Goal: Task Accomplishment & Management: Use online tool/utility

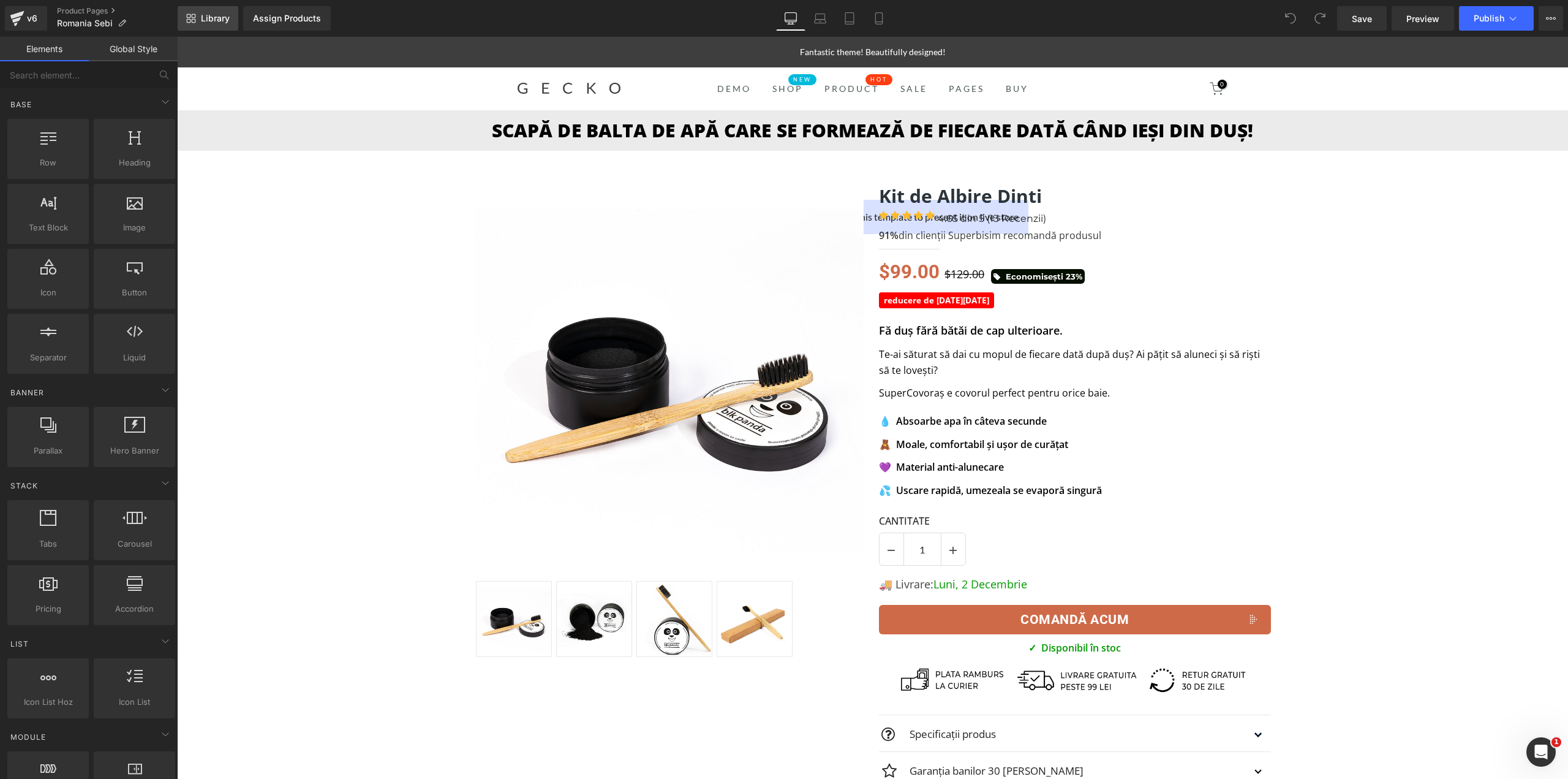
click at [210, 10] on link "Library" at bounding box center [208, 18] width 61 height 24
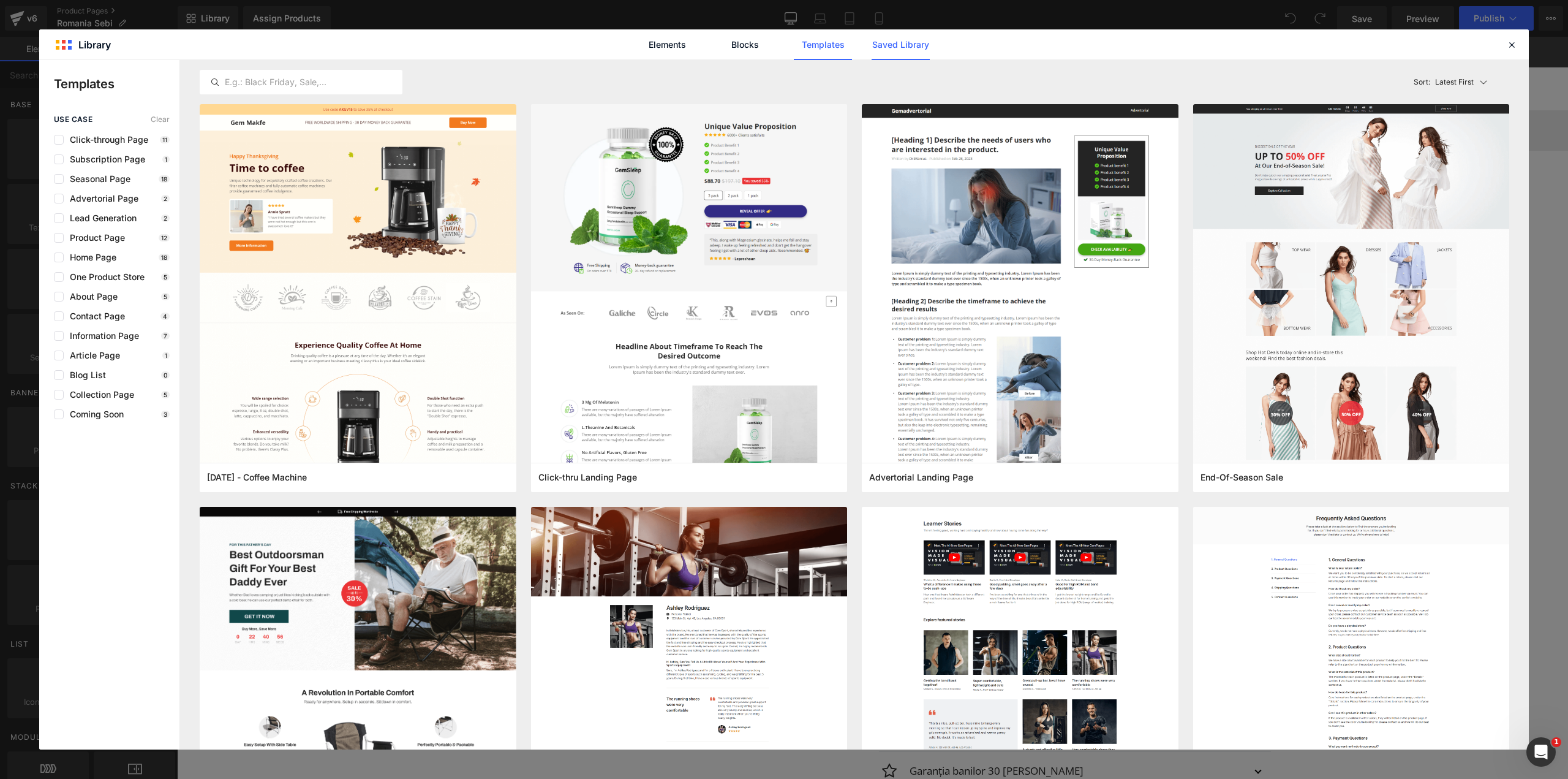
click at [902, 51] on link "Saved Library" at bounding box center [901, 45] width 58 height 30
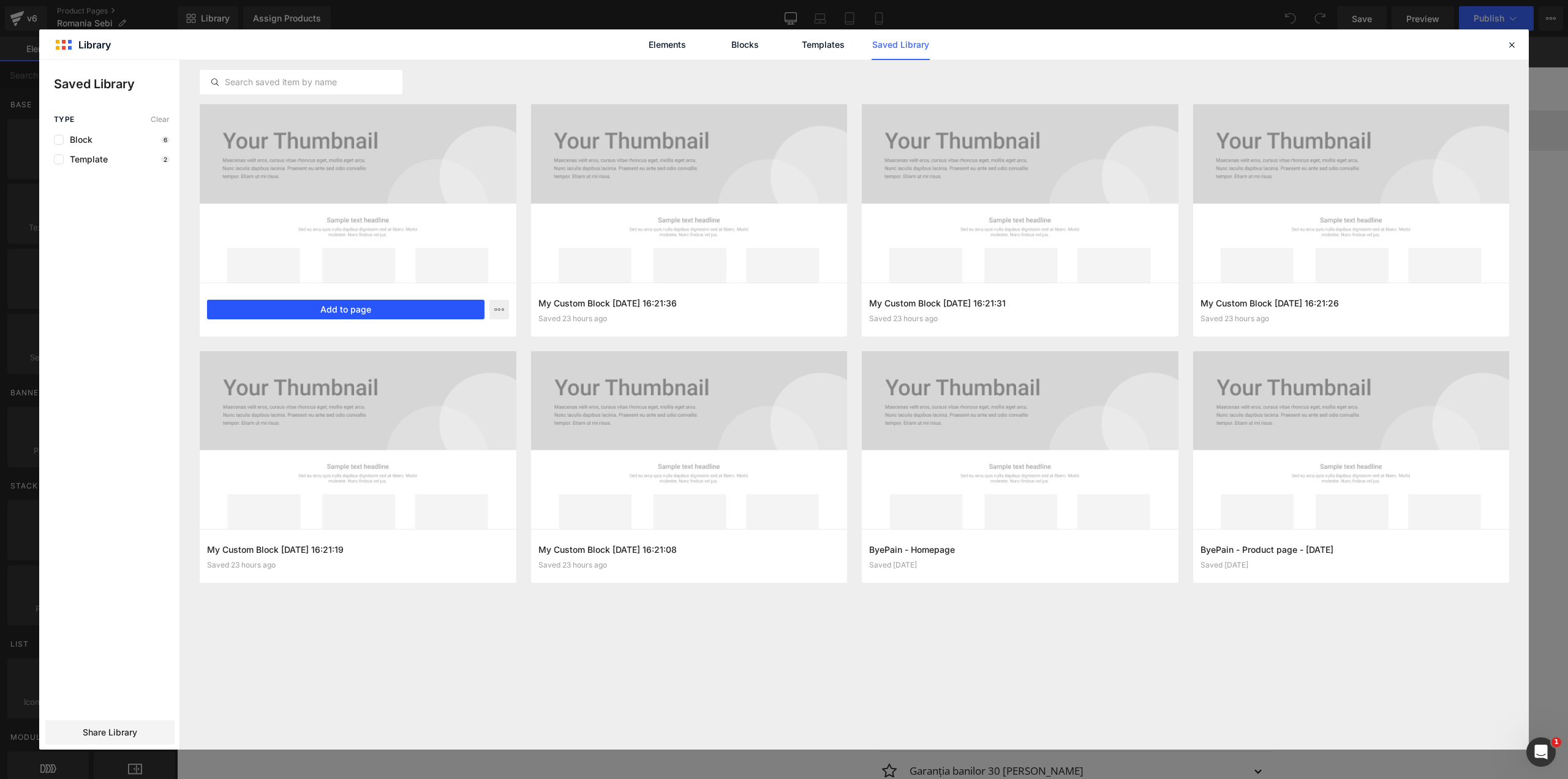
click at [404, 307] on button "Add to page" at bounding box center [345, 309] width 277 height 20
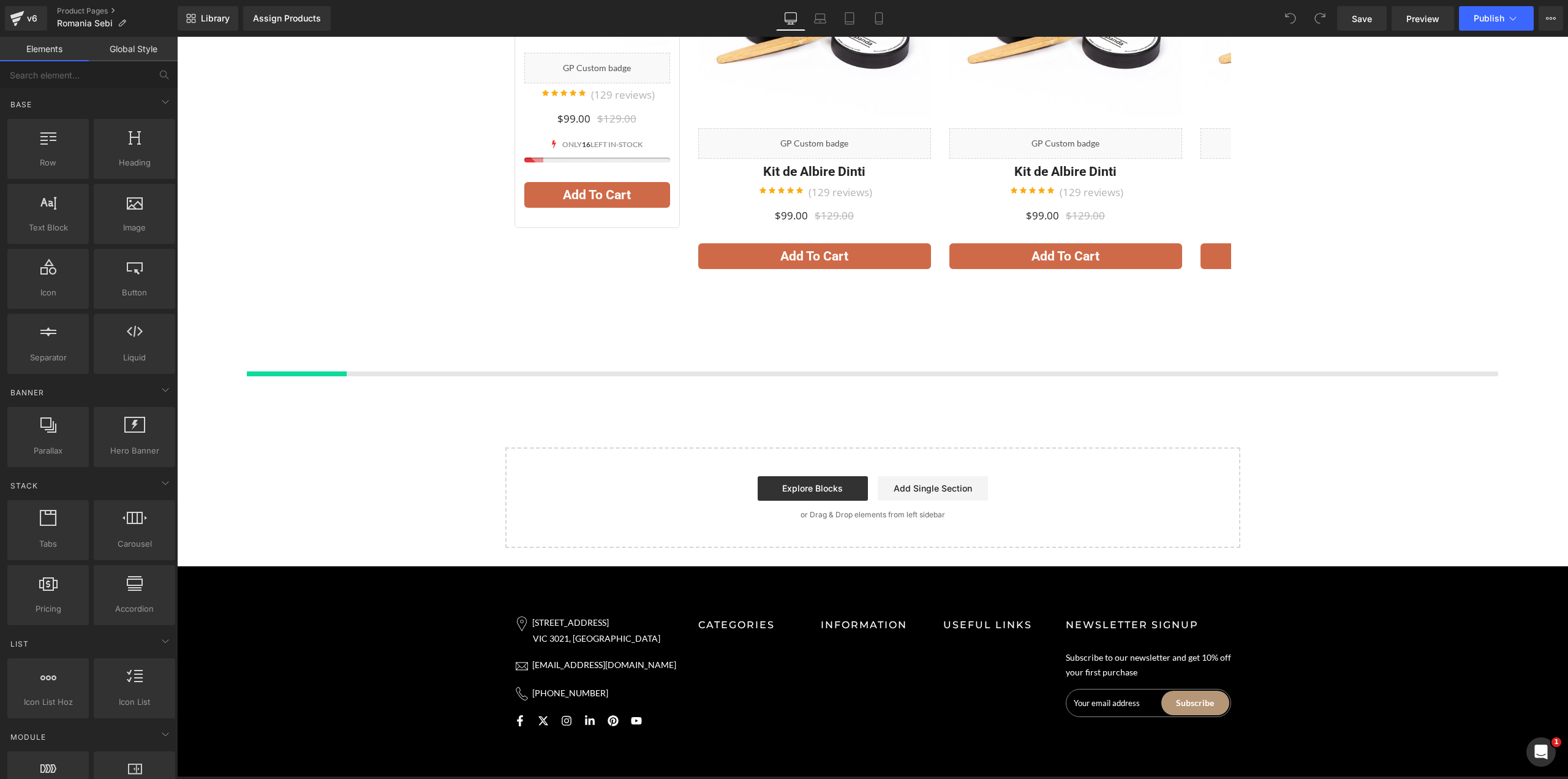
scroll to position [6730, 0]
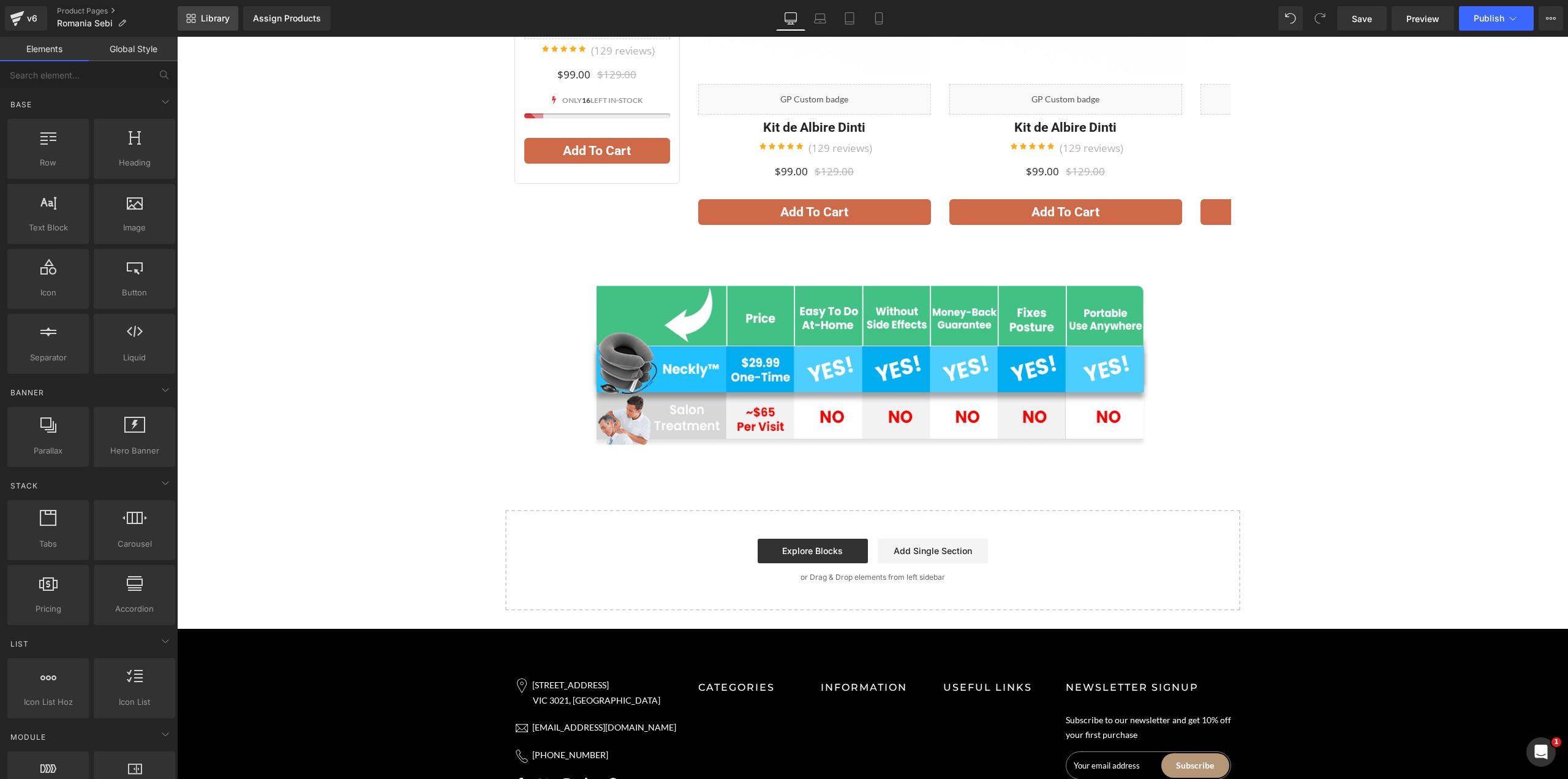
click at [220, 17] on span "Library" at bounding box center [215, 18] width 29 height 11
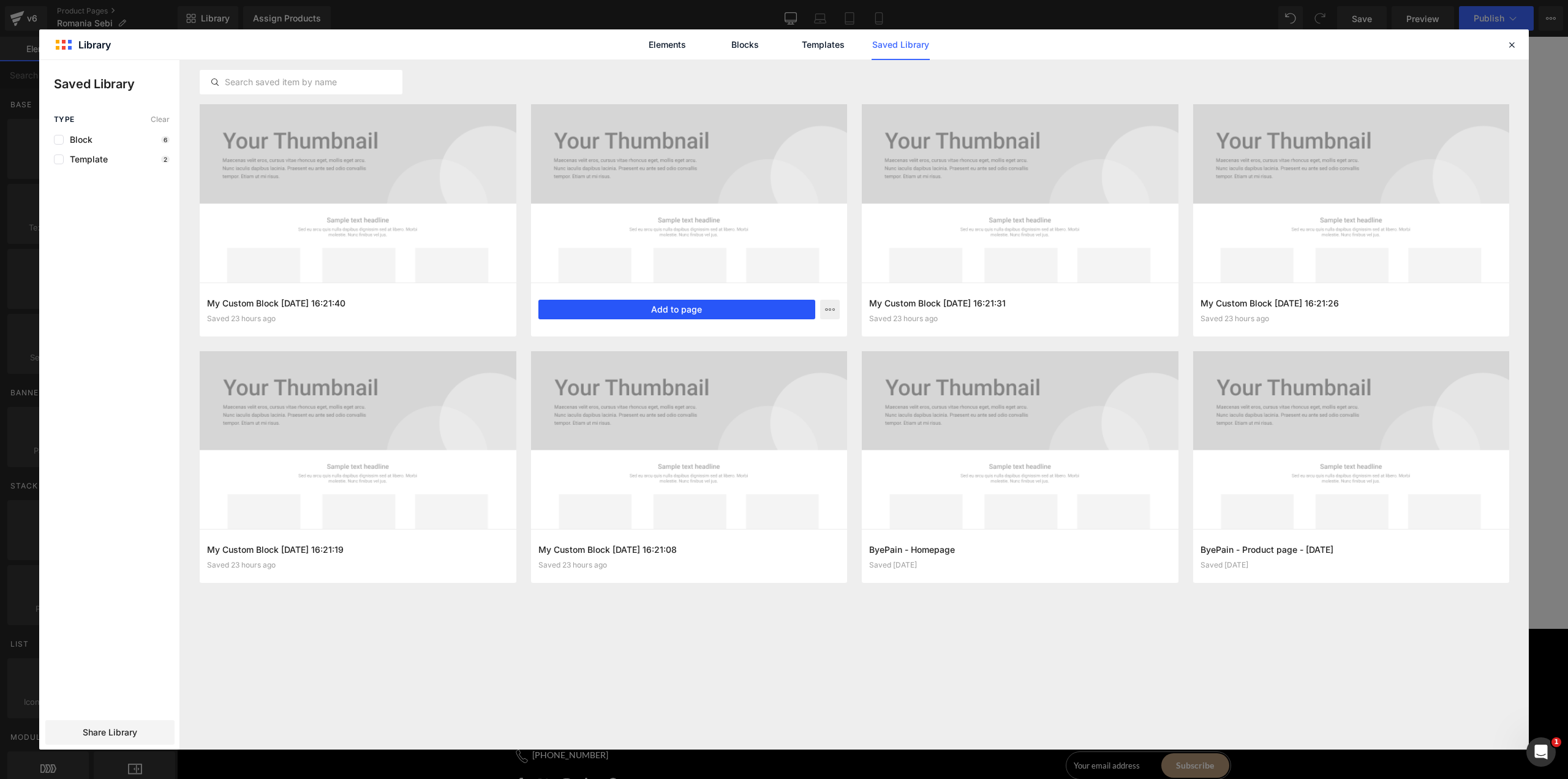
click at [645, 302] on button "Add to page" at bounding box center [677, 309] width 277 height 20
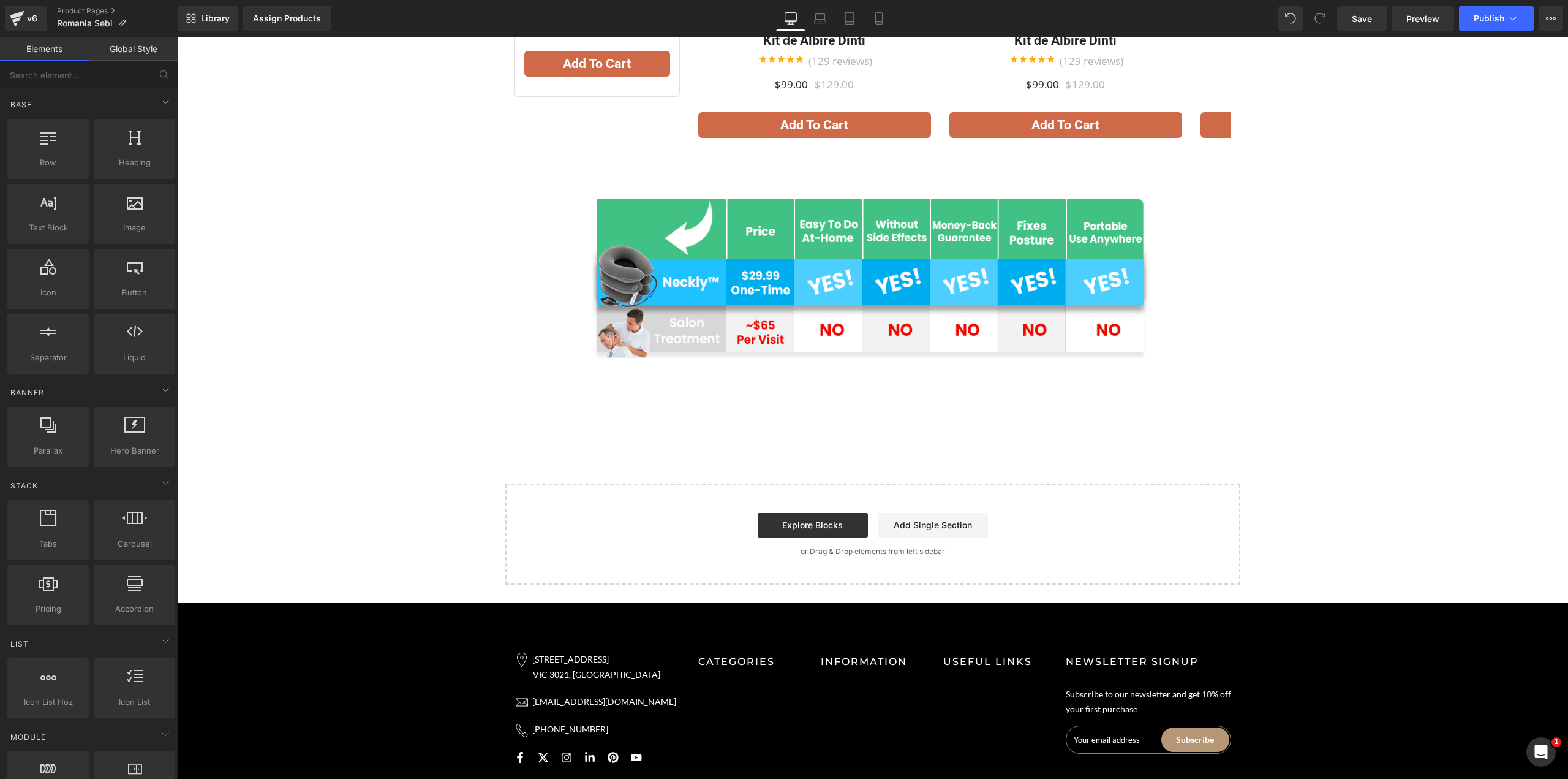
scroll to position [6896, 0]
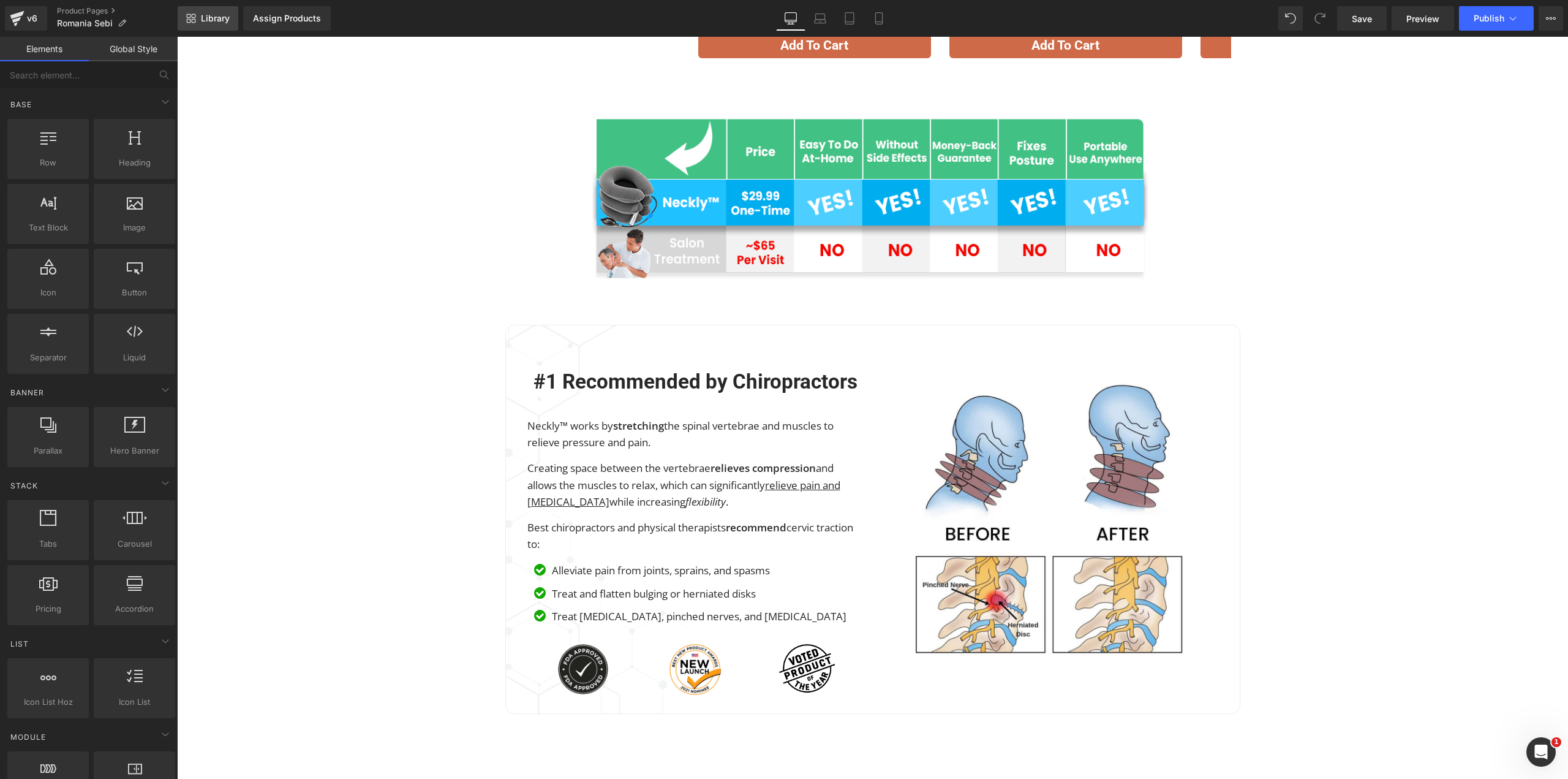
click at [209, 16] on span "Library" at bounding box center [215, 18] width 29 height 11
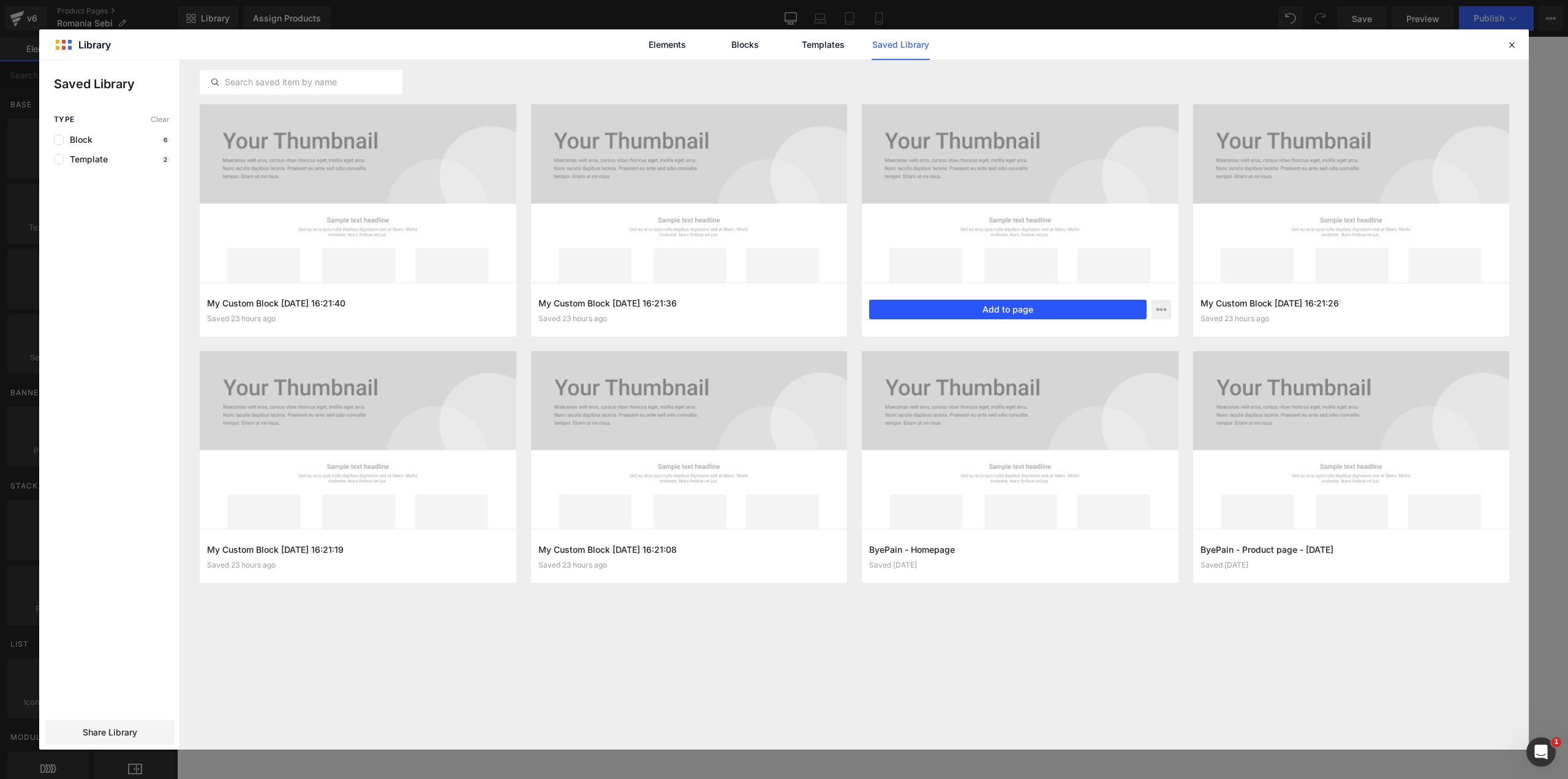
click at [1006, 311] on button "Add to page" at bounding box center [1008, 309] width 277 height 20
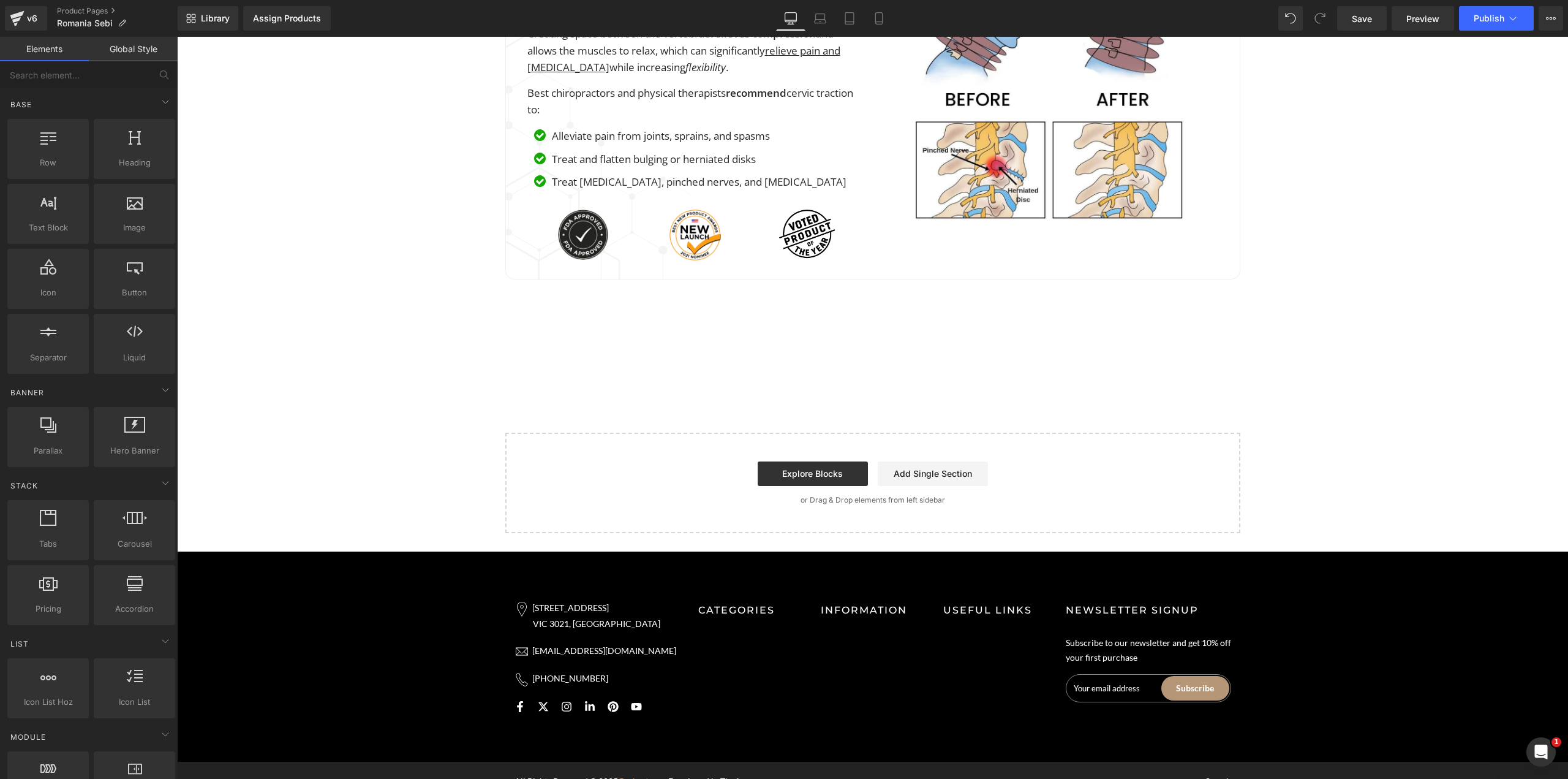
scroll to position [7359, 0]
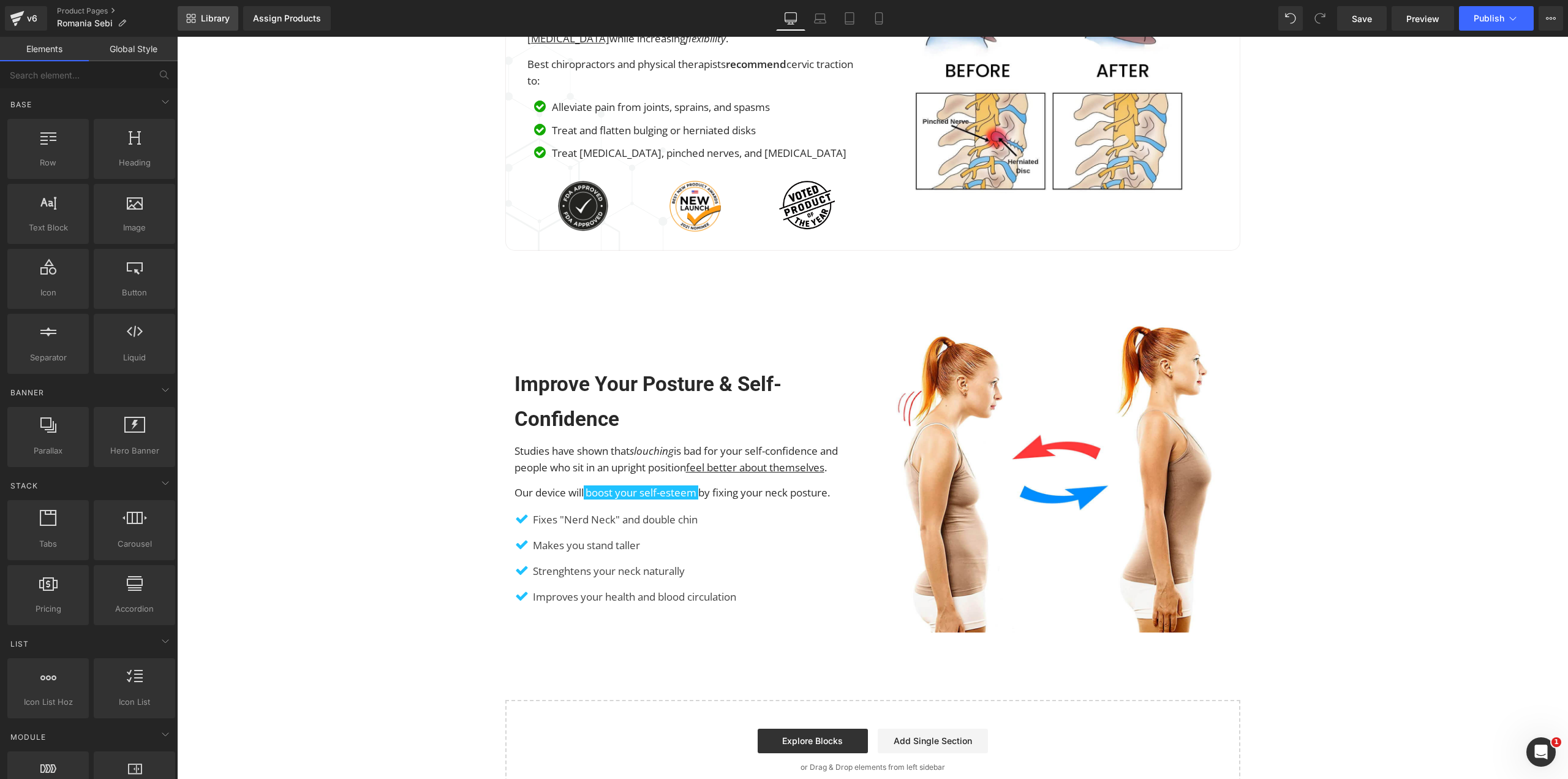
click at [205, 13] on span "Library" at bounding box center [215, 18] width 29 height 11
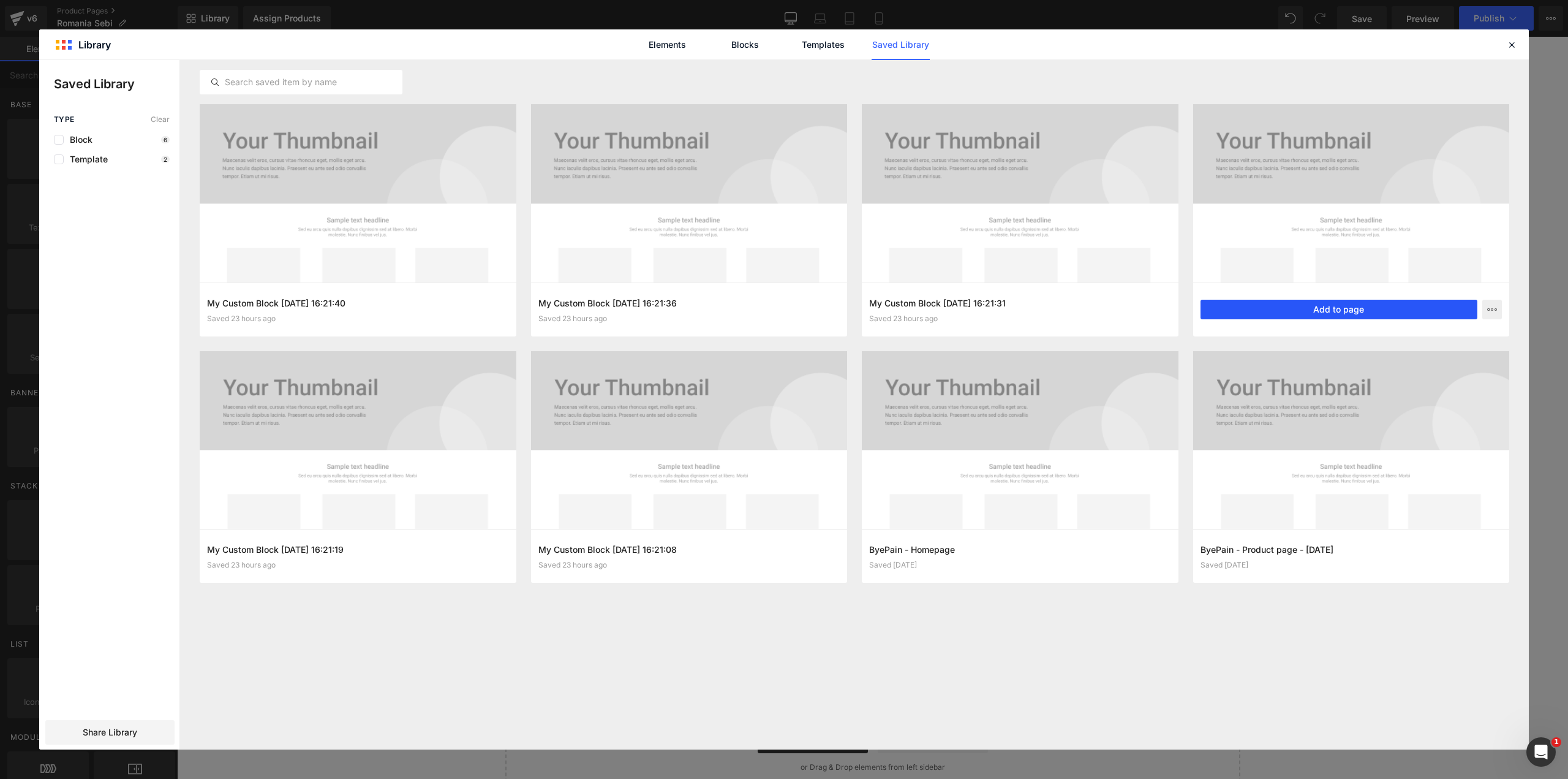
click at [1265, 305] on button "Add to page" at bounding box center [1339, 309] width 277 height 20
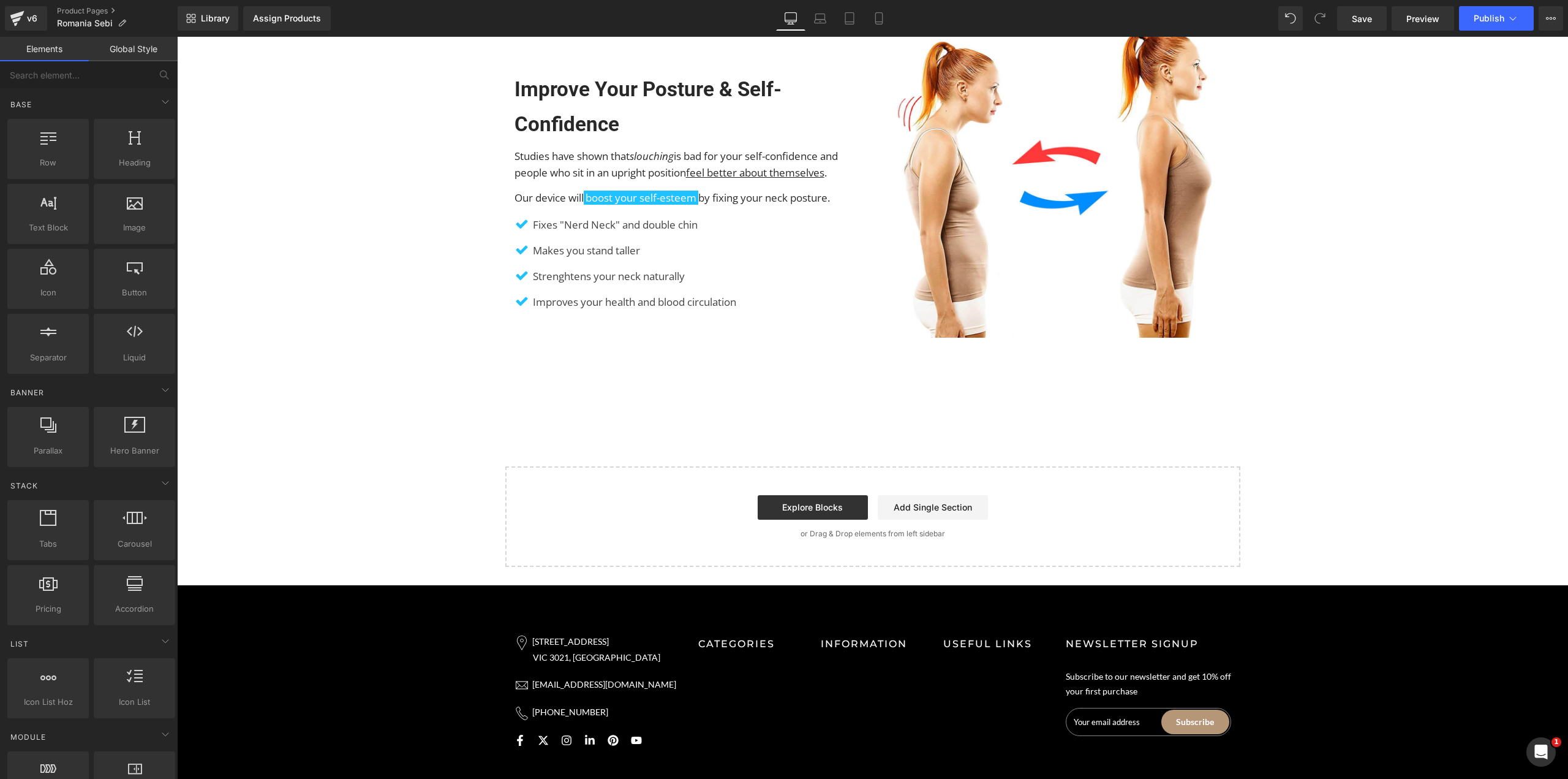
scroll to position [7717, 0]
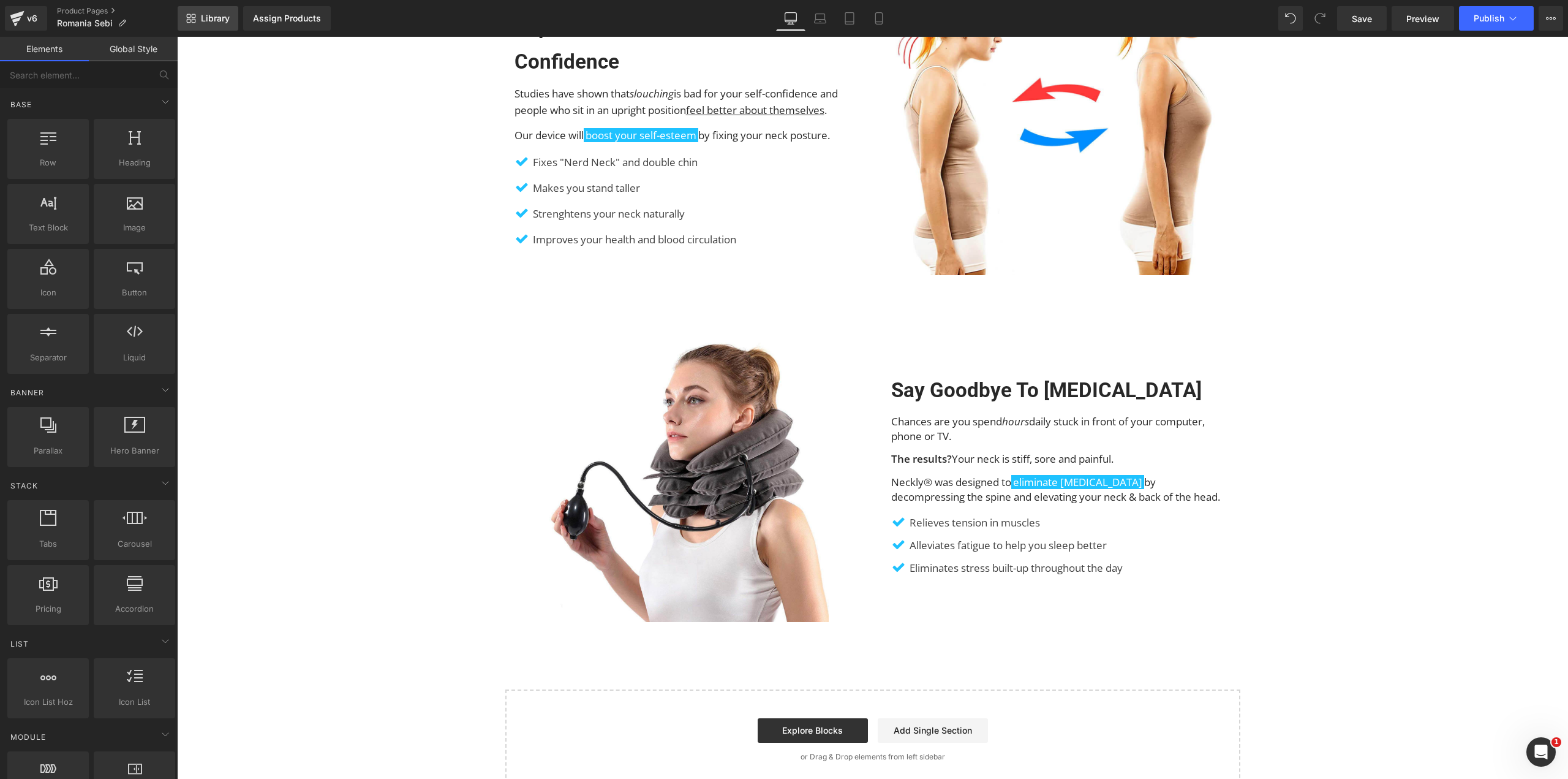
click at [210, 13] on span "Library" at bounding box center [215, 18] width 29 height 11
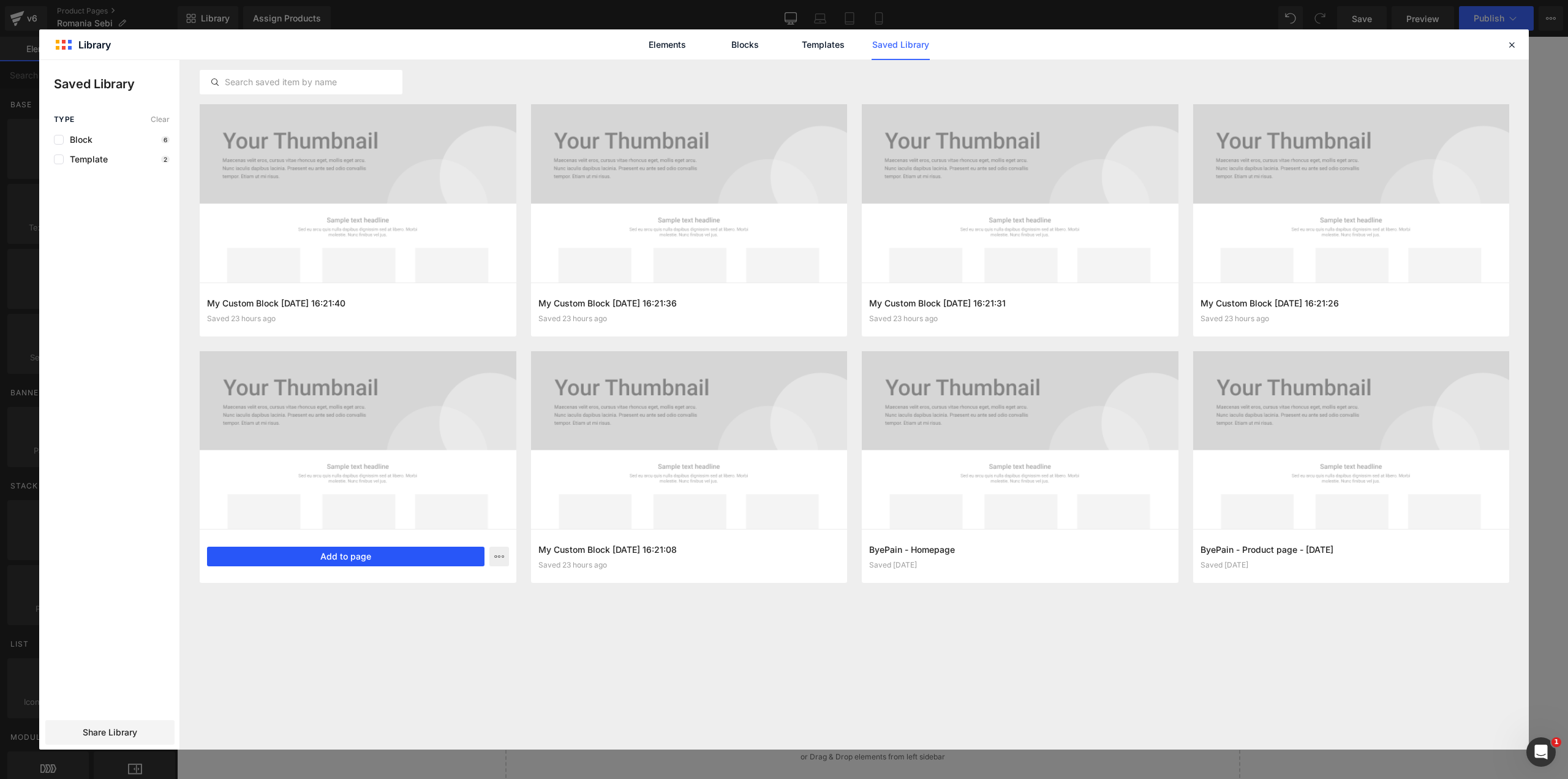
click at [355, 556] on button "Add to page" at bounding box center [345, 556] width 277 height 20
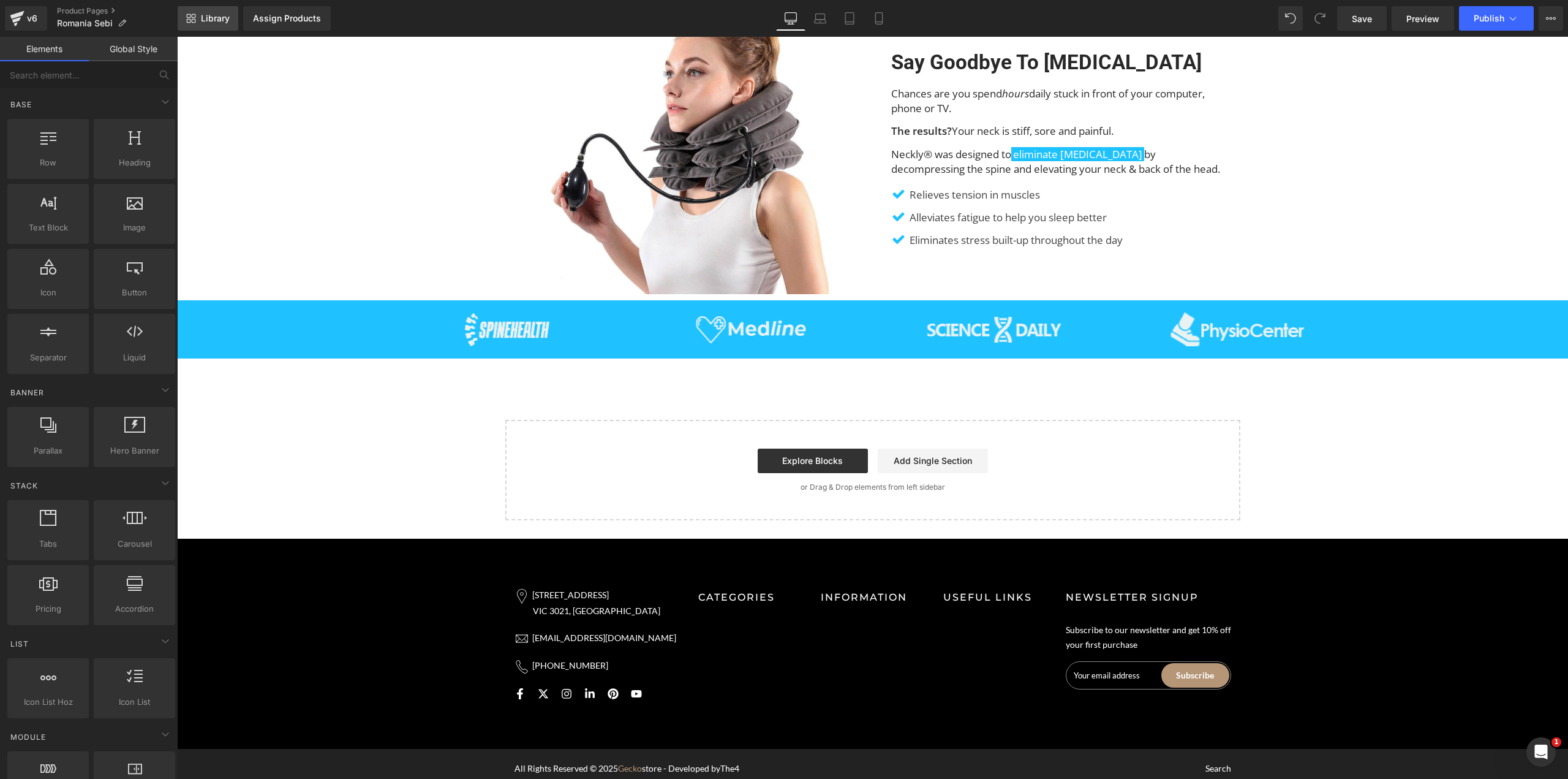
scroll to position [8060, 0]
click at [213, 15] on span "Library" at bounding box center [215, 18] width 29 height 11
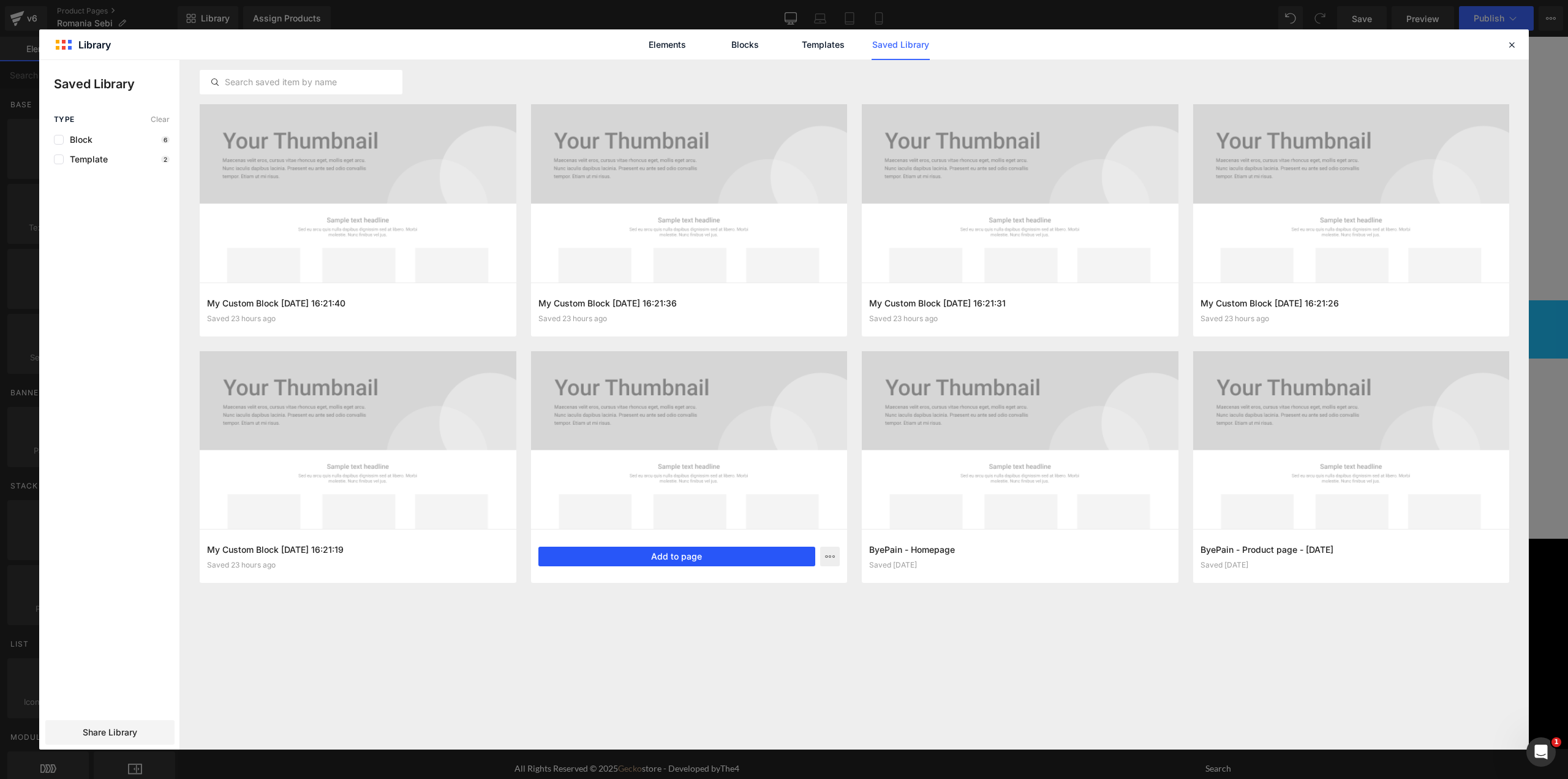
click at [650, 552] on button "Add to page" at bounding box center [677, 556] width 277 height 20
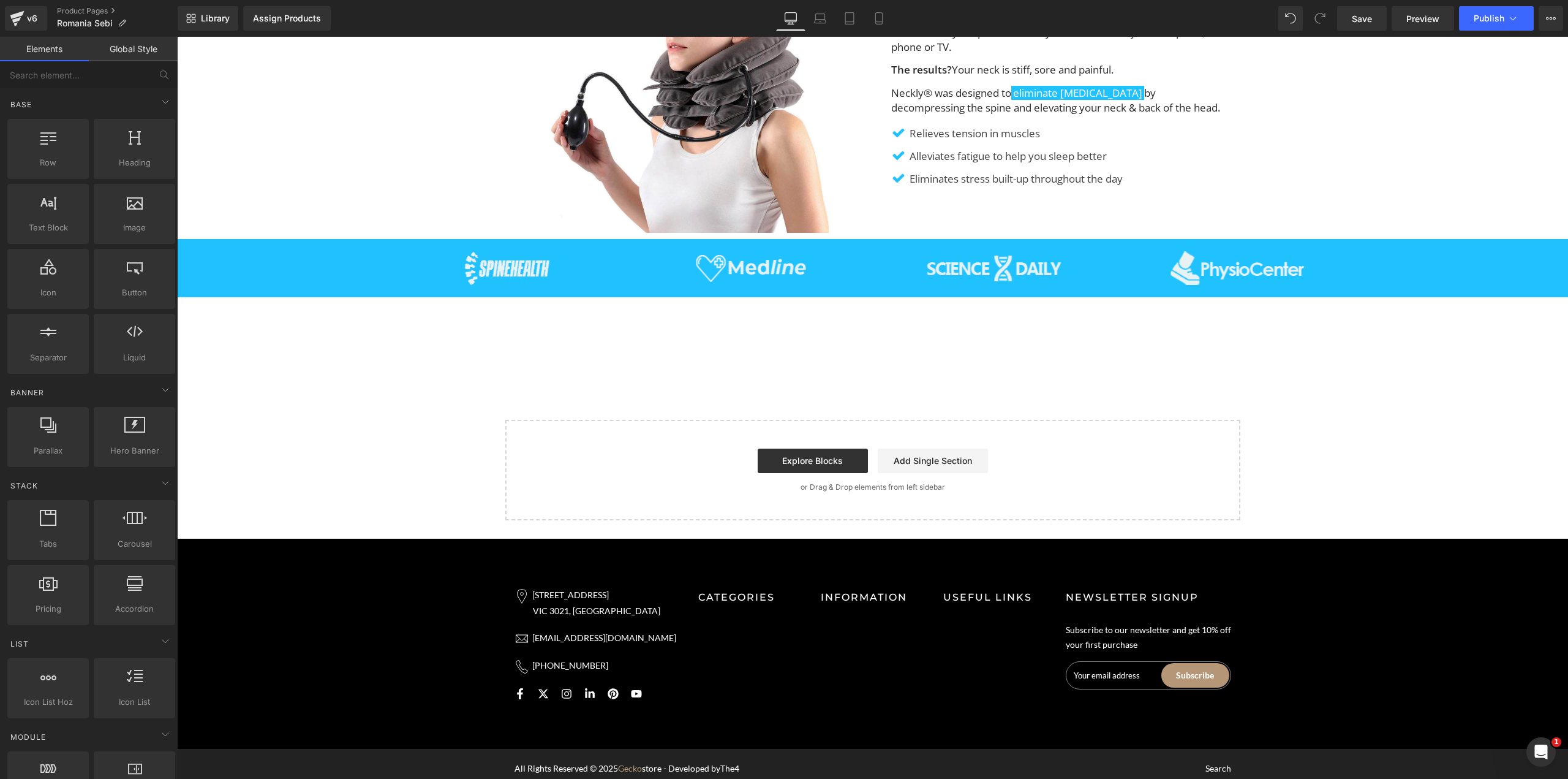
scroll to position [8122, 0]
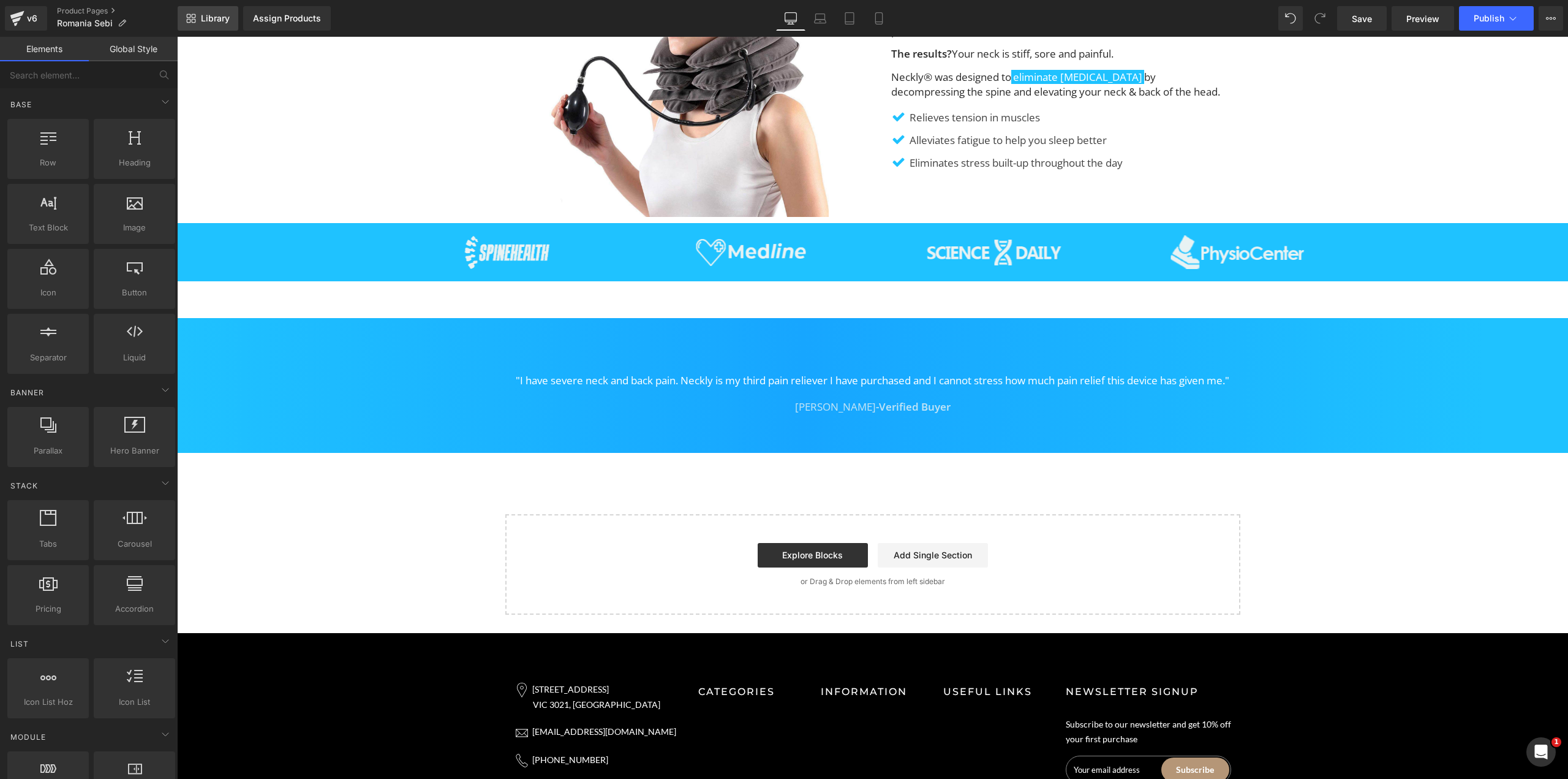
click at [216, 23] on span "Library" at bounding box center [215, 18] width 29 height 11
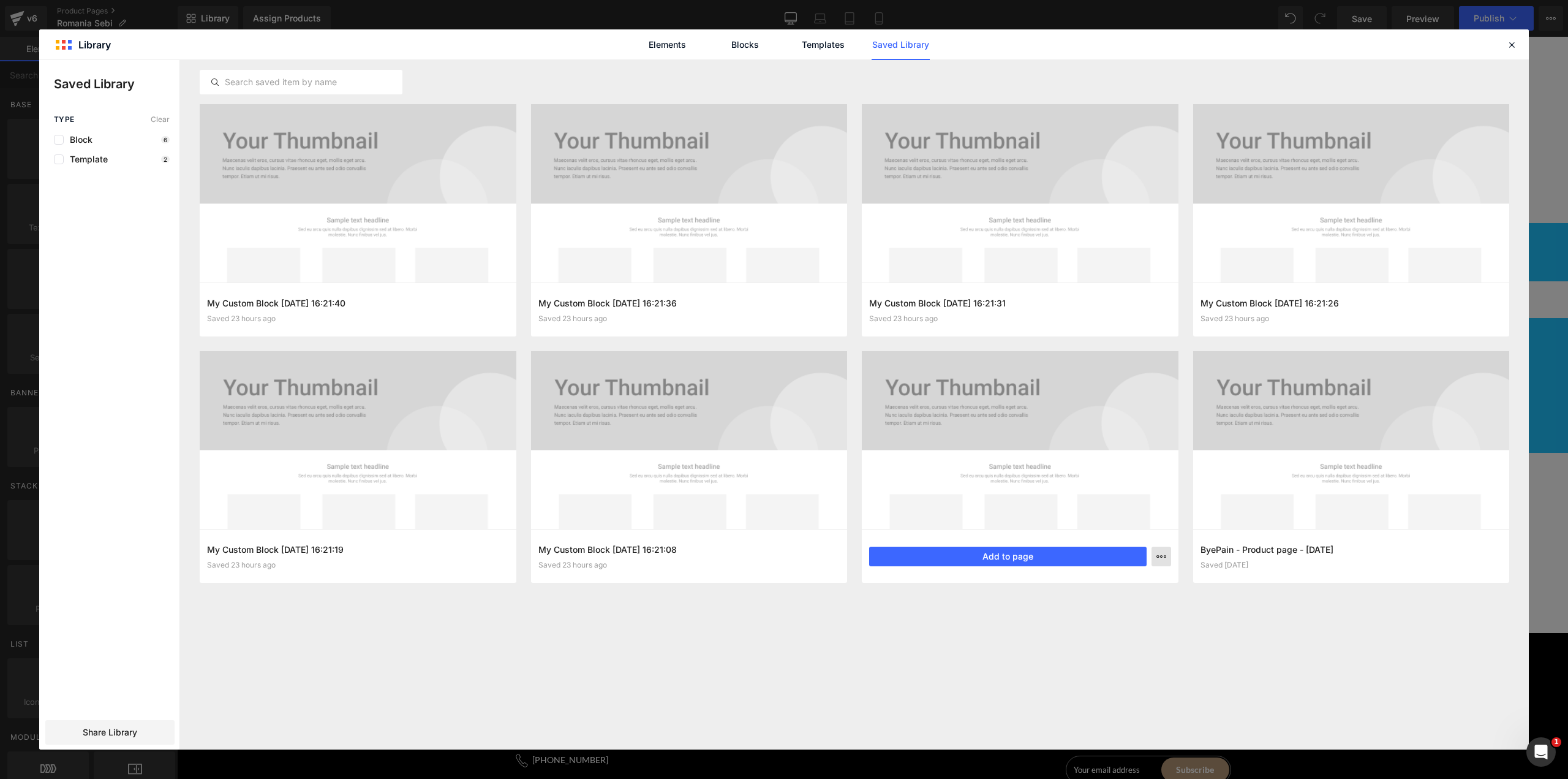
click at [1089, 606] on div "Delete" at bounding box center [1101, 609] width 140 height 26
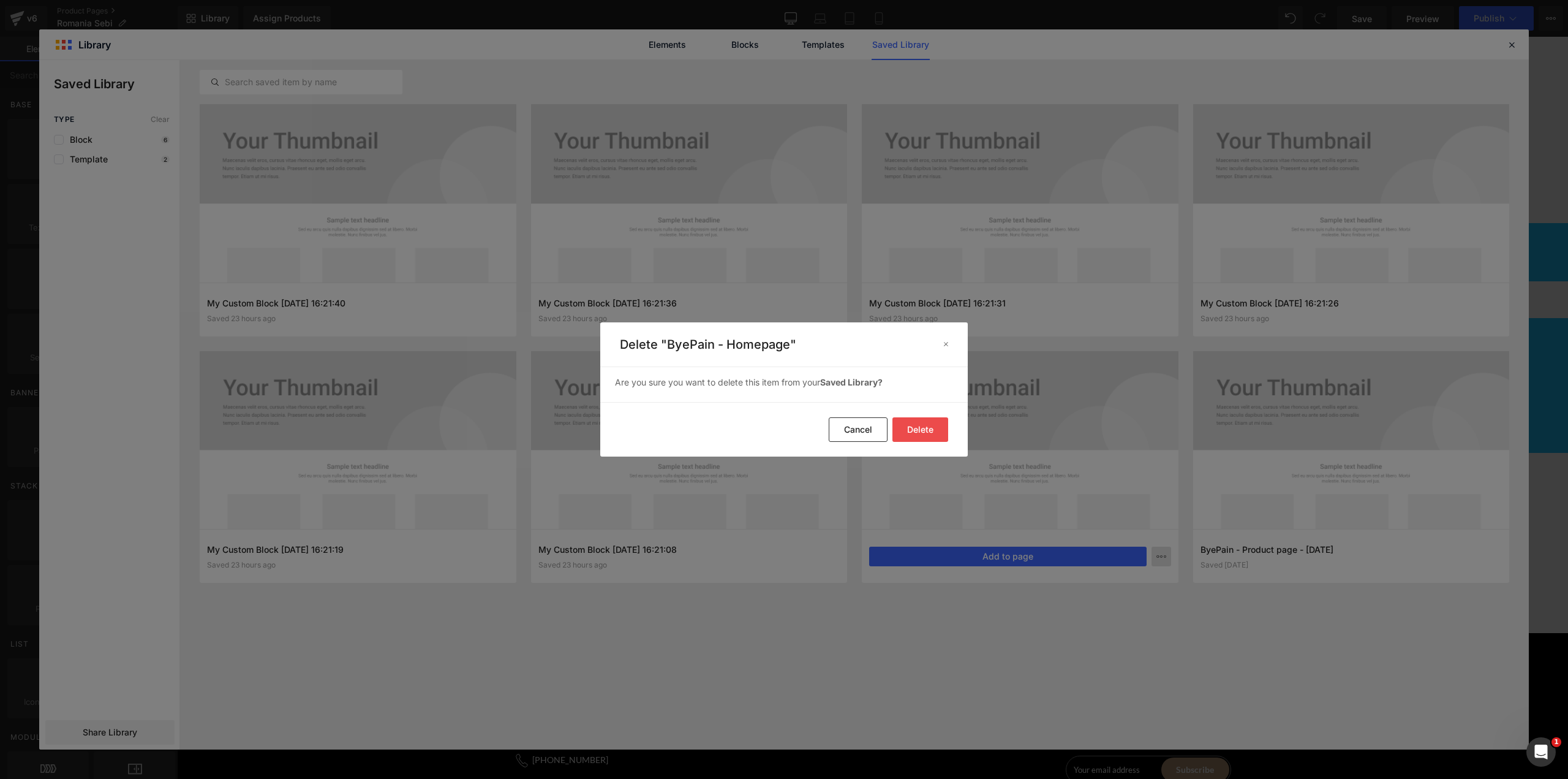
click at [0, 0] on button "Delete" at bounding box center [0, 0] width 0 height 0
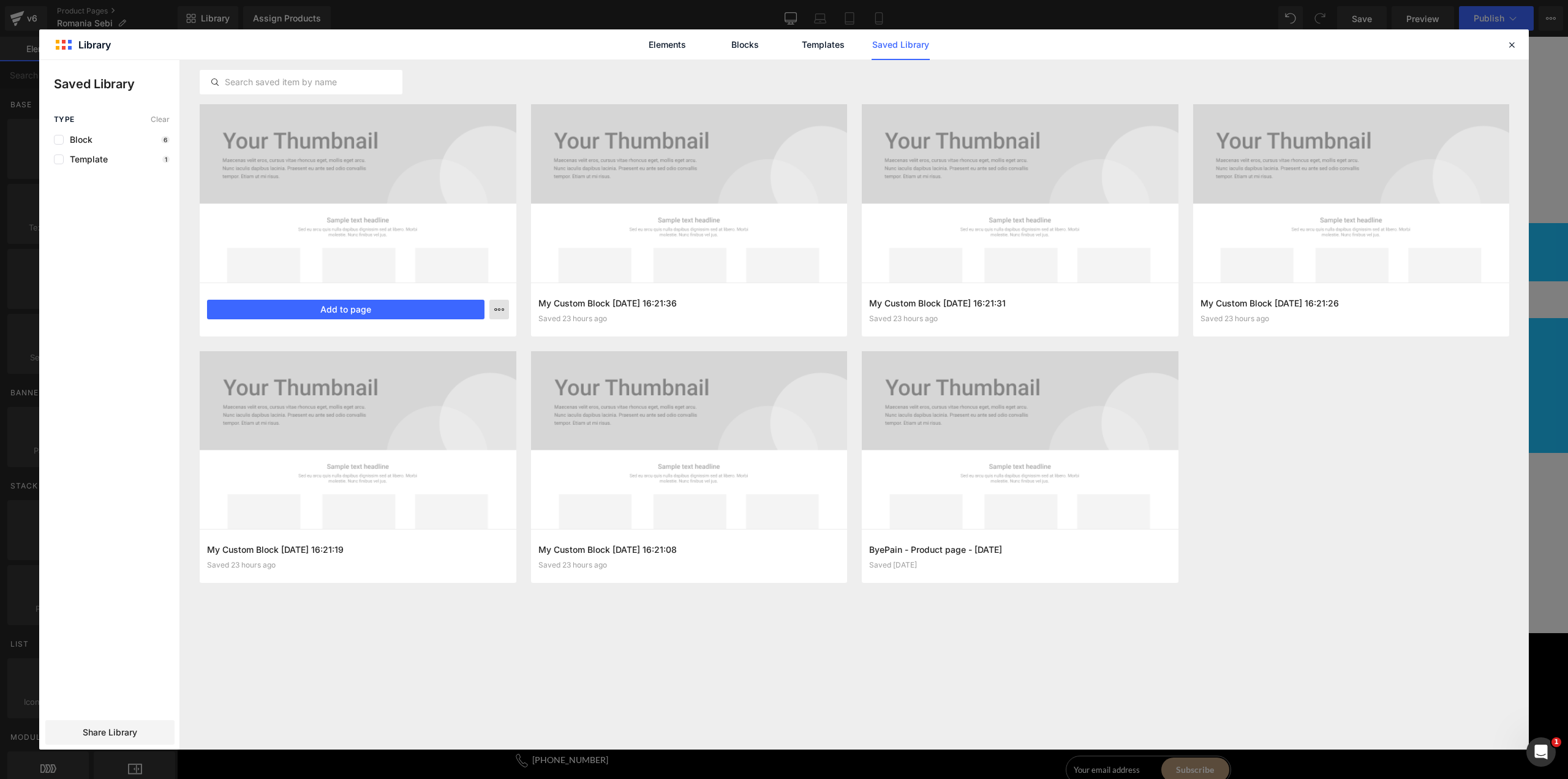
click at [0, 0] on icon "button" at bounding box center [0, 0] width 0 height 0
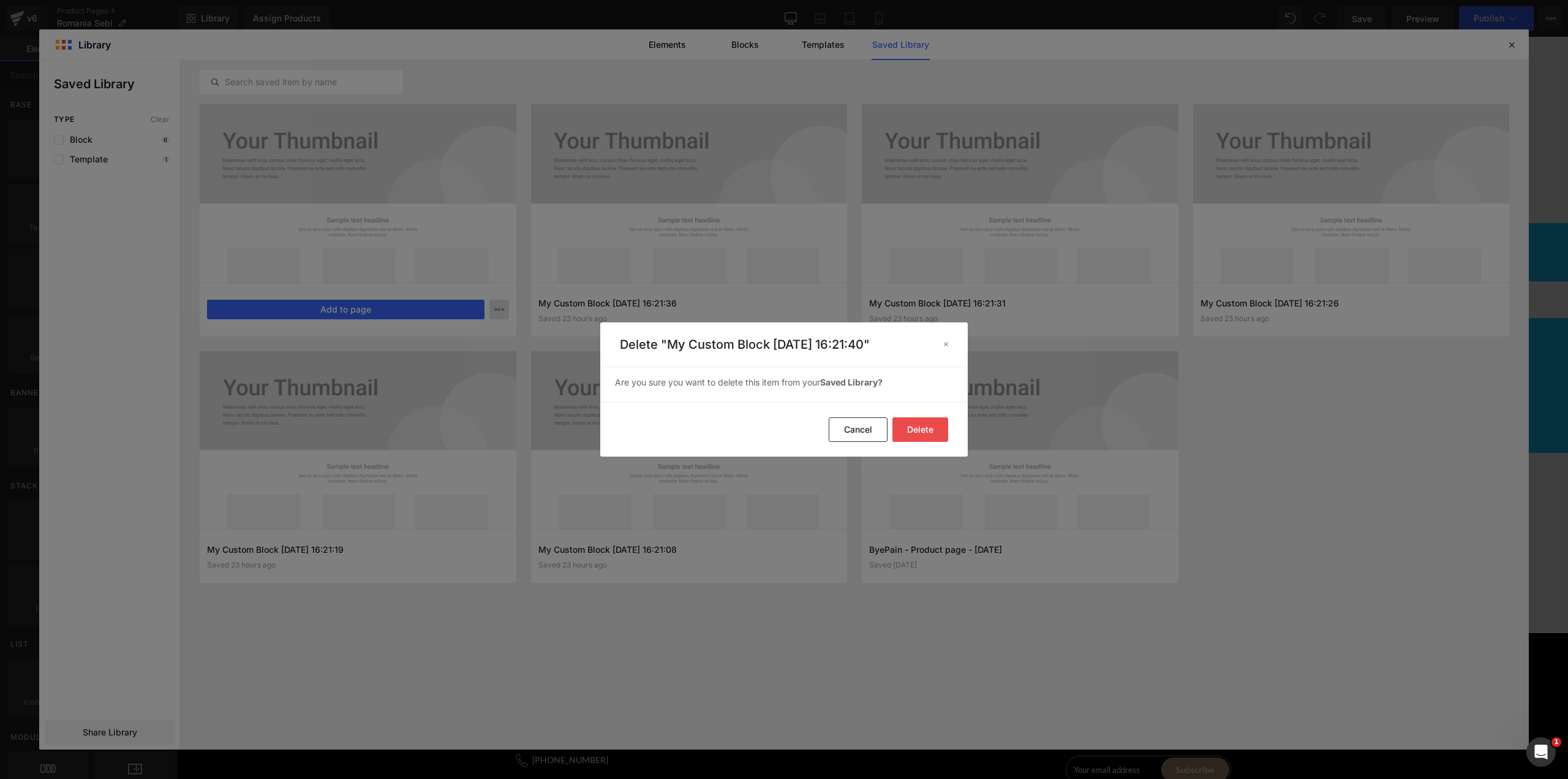
click at [0, 0] on button "Delete" at bounding box center [0, 0] width 0 height 0
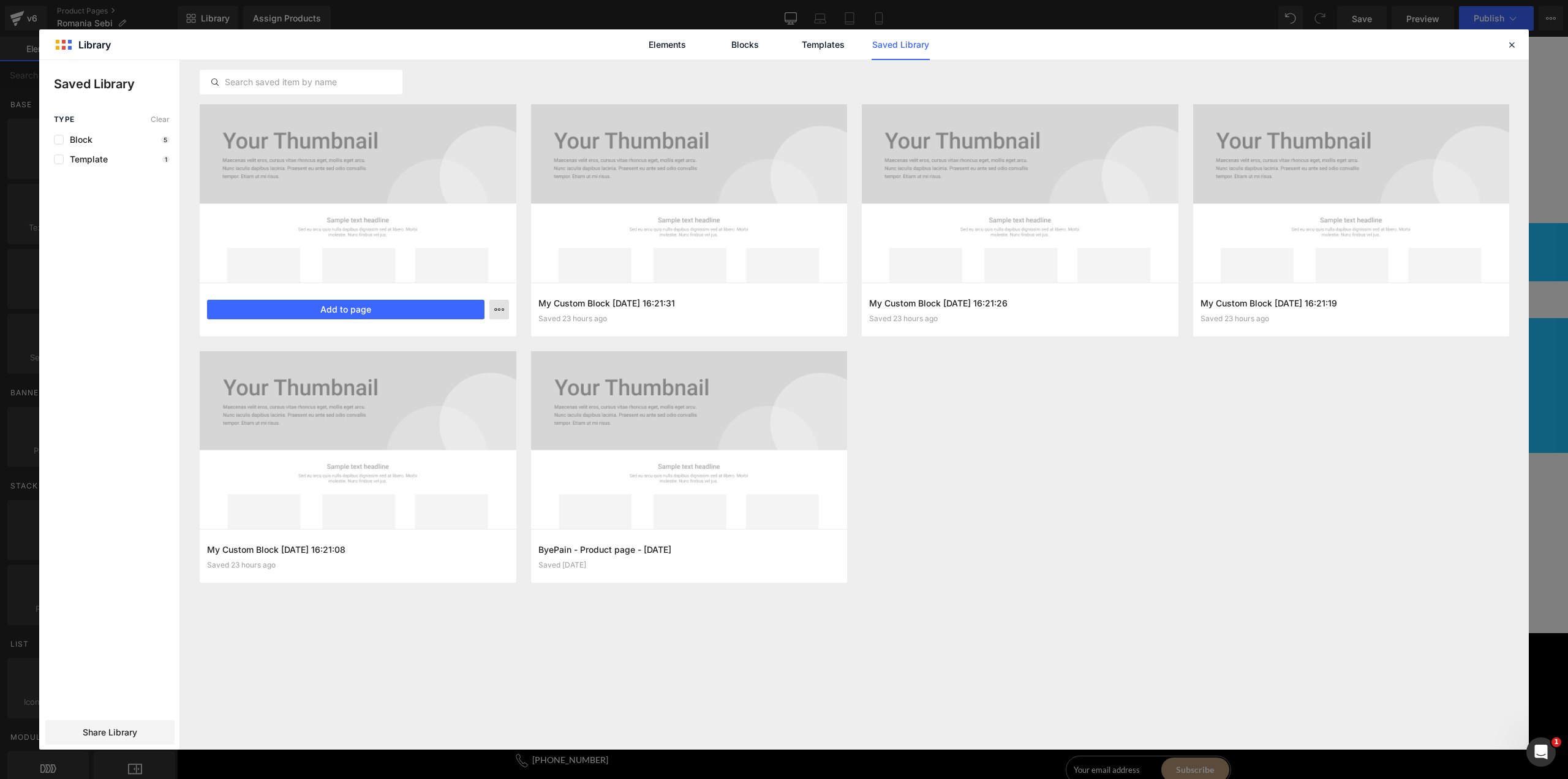
click at [505, 306] on button "button" at bounding box center [498, 309] width 20 height 20
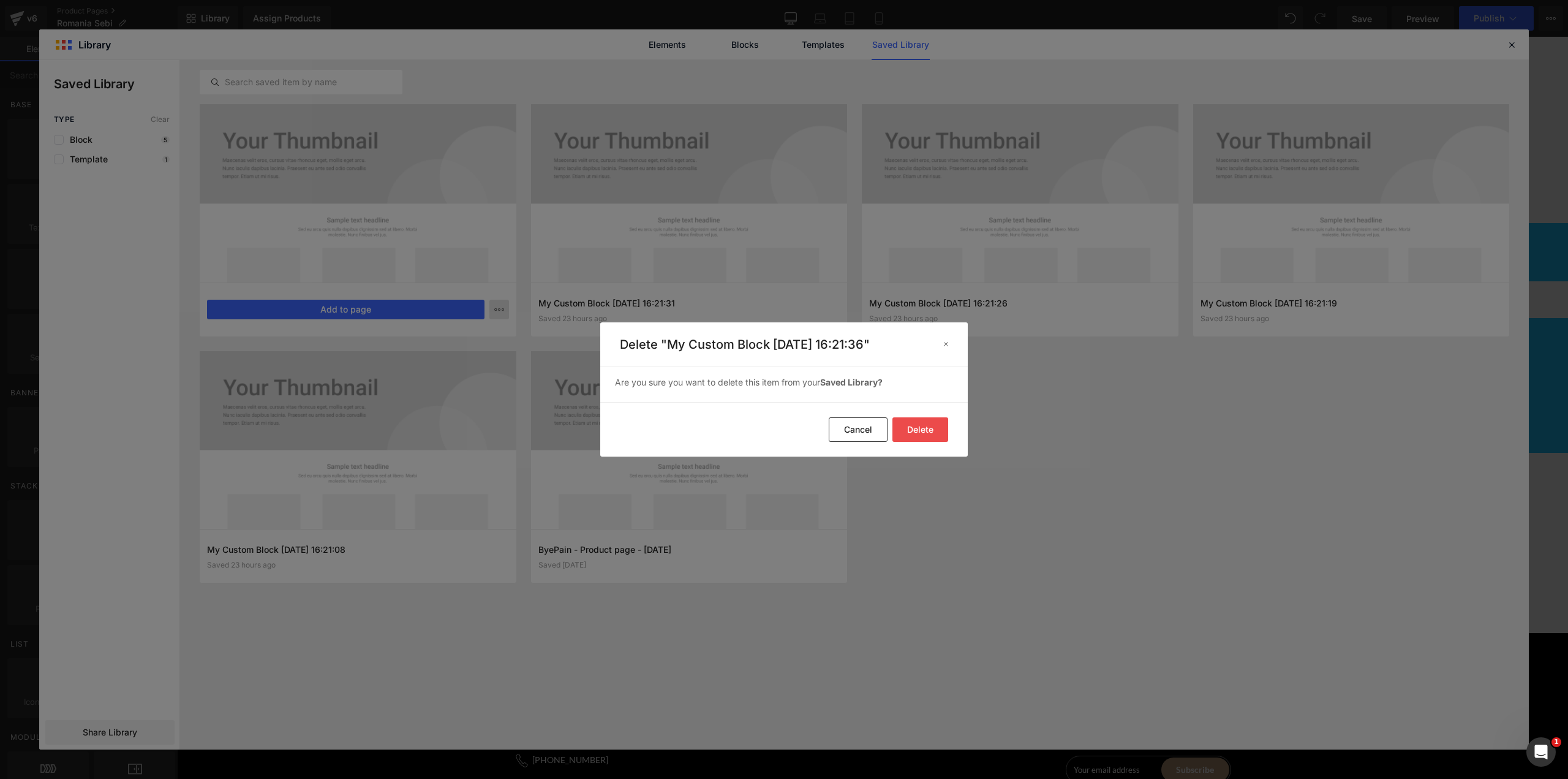
click at [0, 0] on button "Delete" at bounding box center [0, 0] width 0 height 0
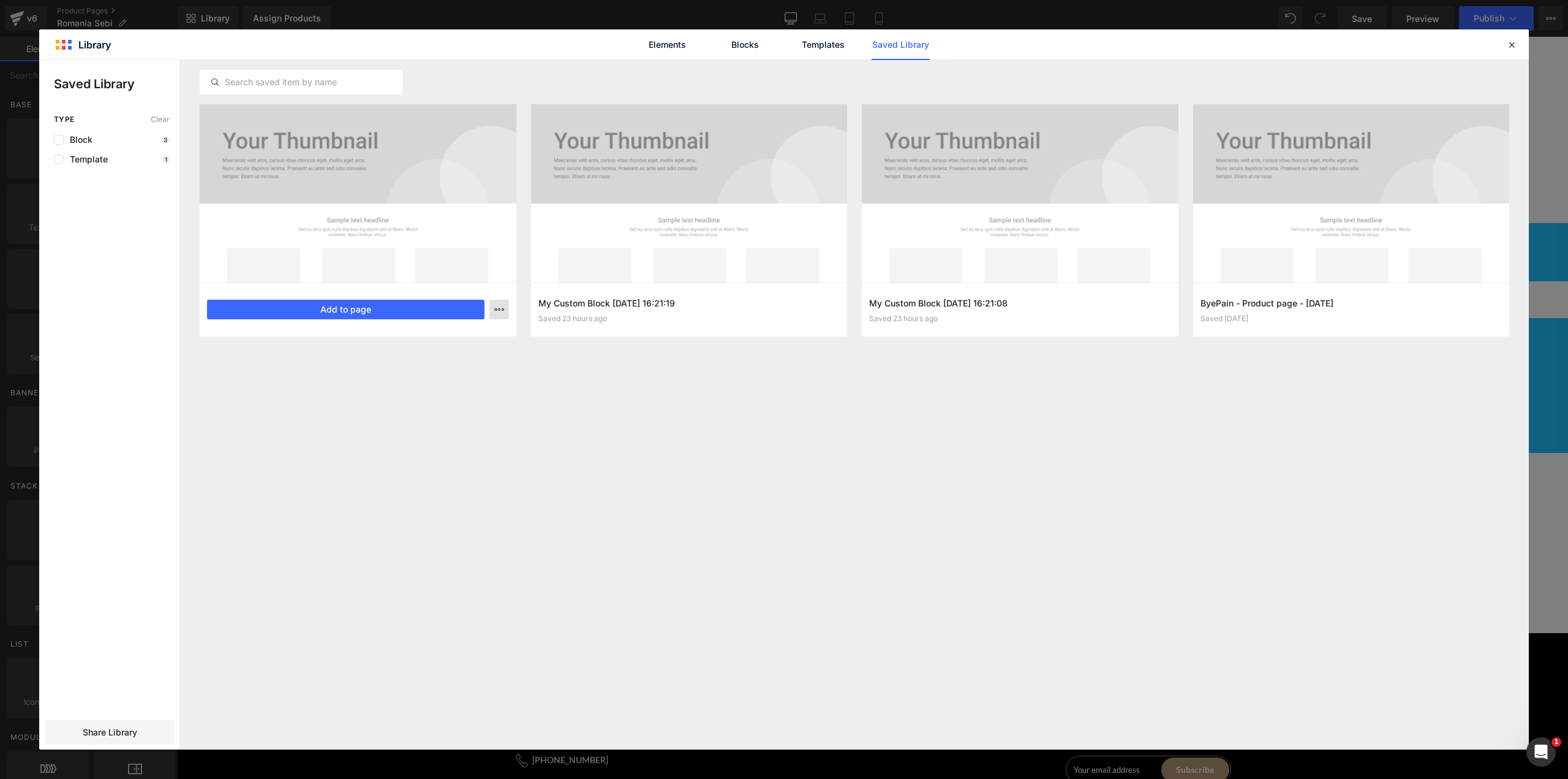
click at [0, 0] on icon "button" at bounding box center [0, 0] width 0 height 0
click at [0, 0] on div "Delete" at bounding box center [0, 0] width 0 height 0
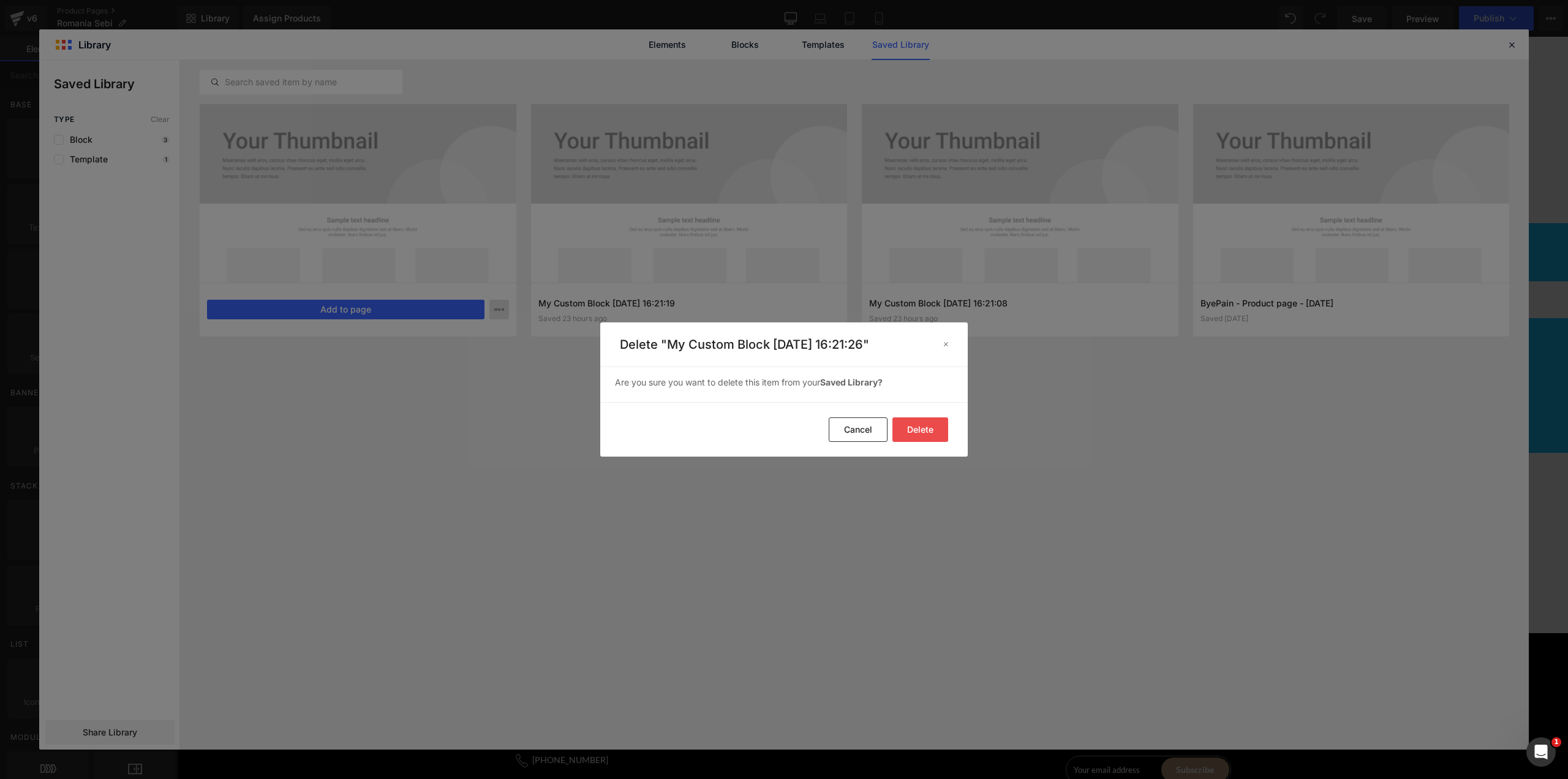
click at [0, 0] on button "Delete" at bounding box center [0, 0] width 0 height 0
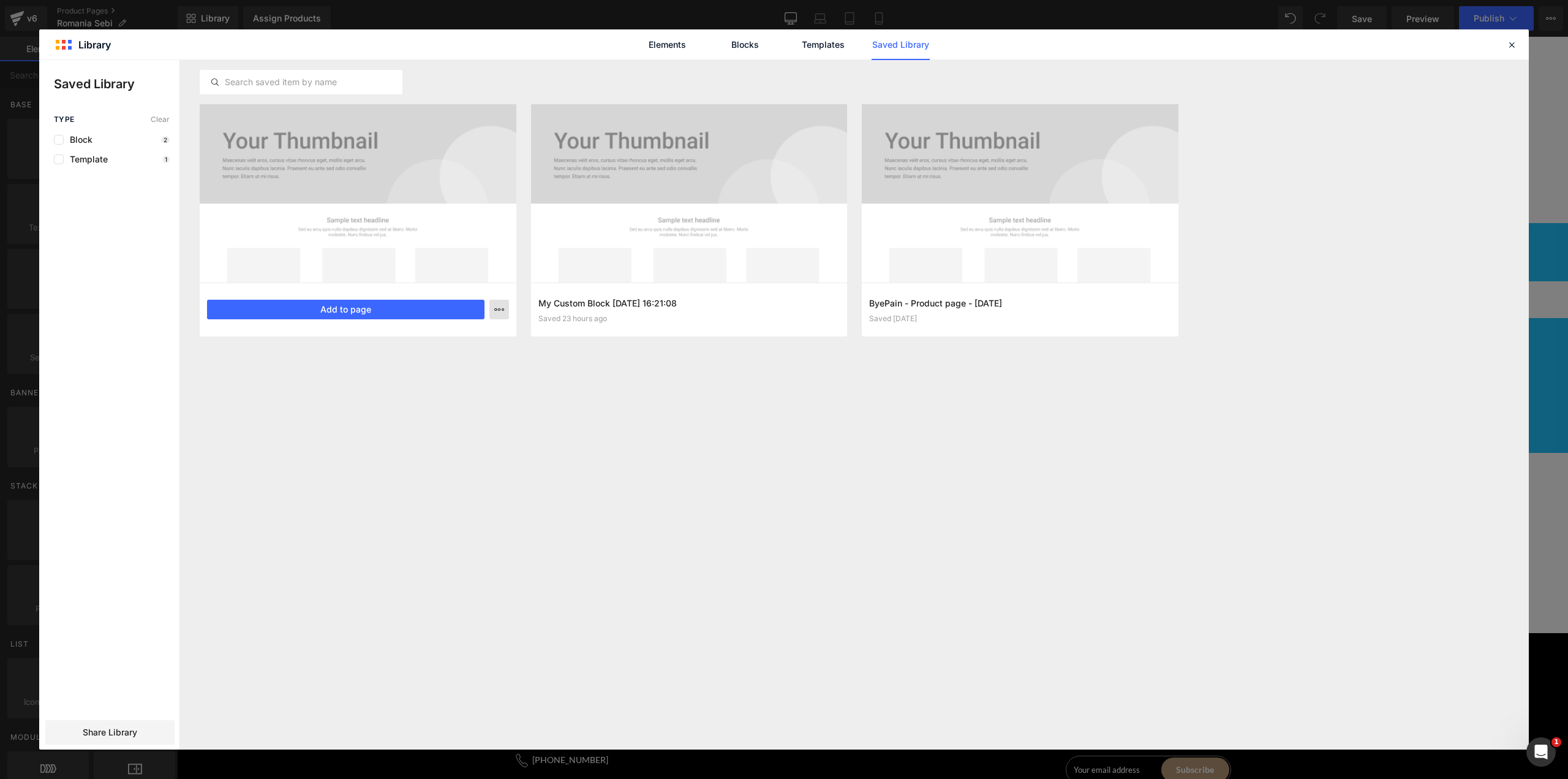
click at [0, 0] on icon "button" at bounding box center [0, 0] width 0 height 0
click at [488, 369] on div "Delete" at bounding box center [439, 363] width 140 height 26
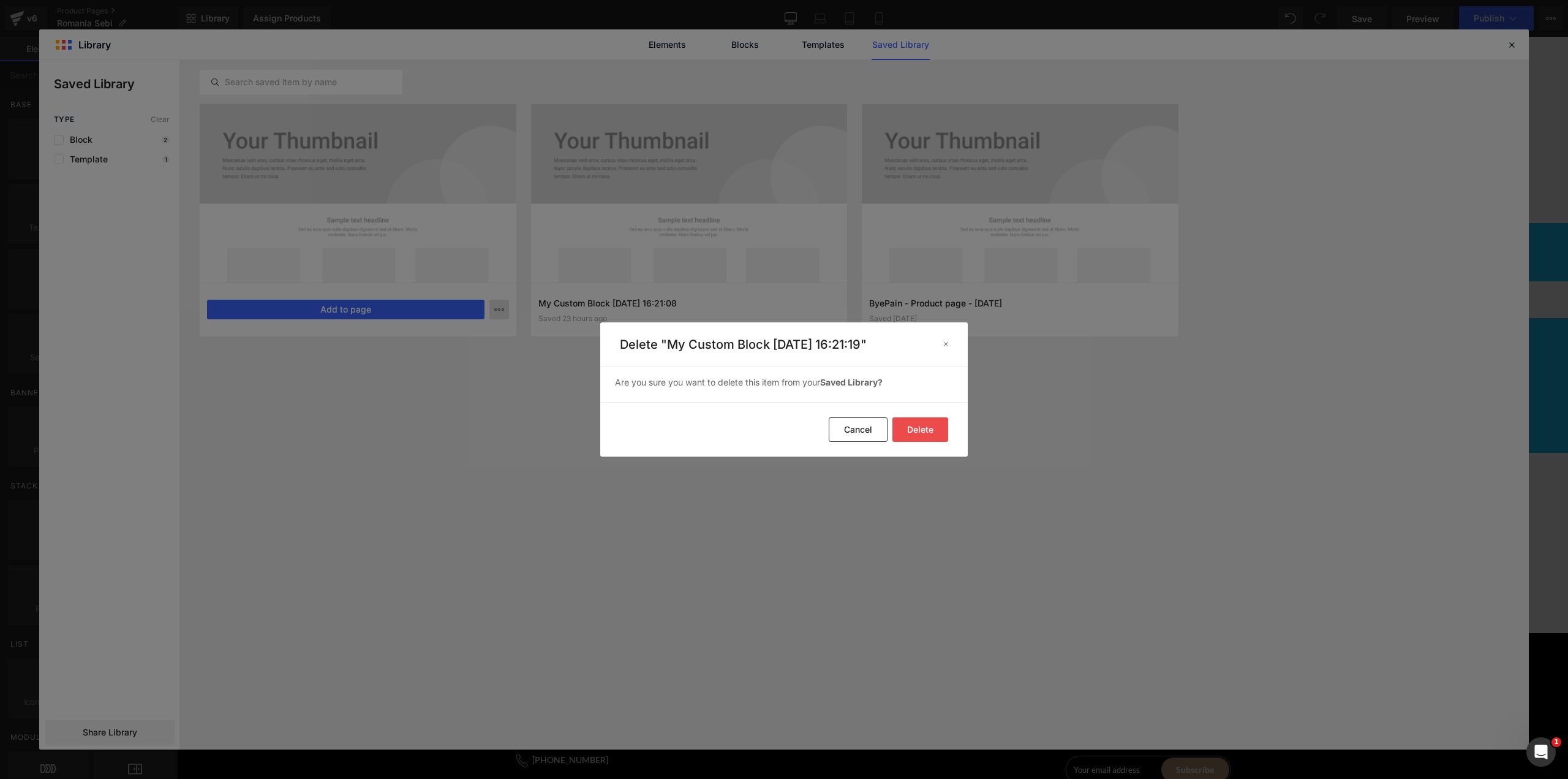
click at [0, 0] on button "Delete" at bounding box center [0, 0] width 0 height 0
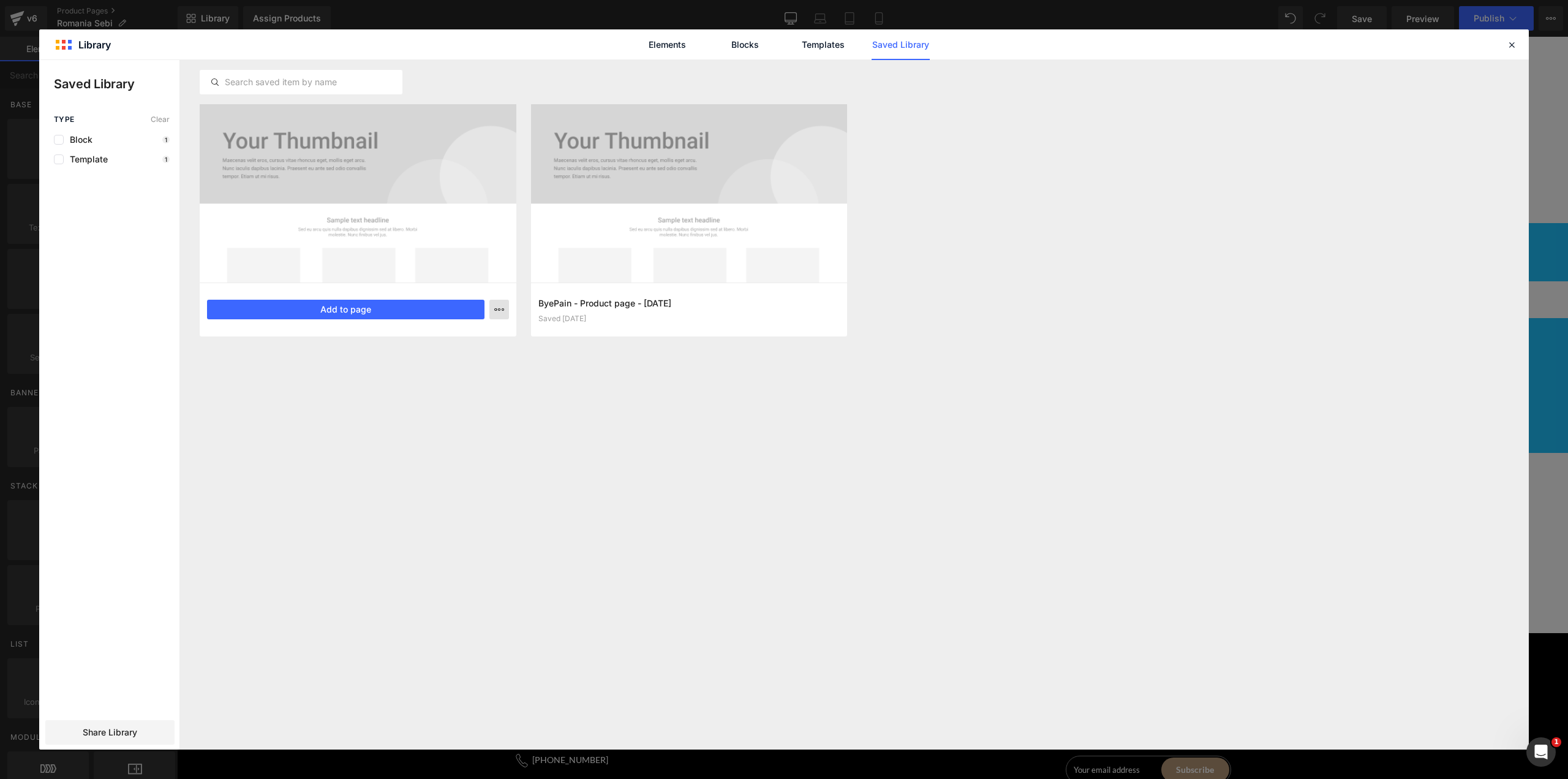
click at [0, 0] on div "Delete" at bounding box center [0, 0] width 0 height 0
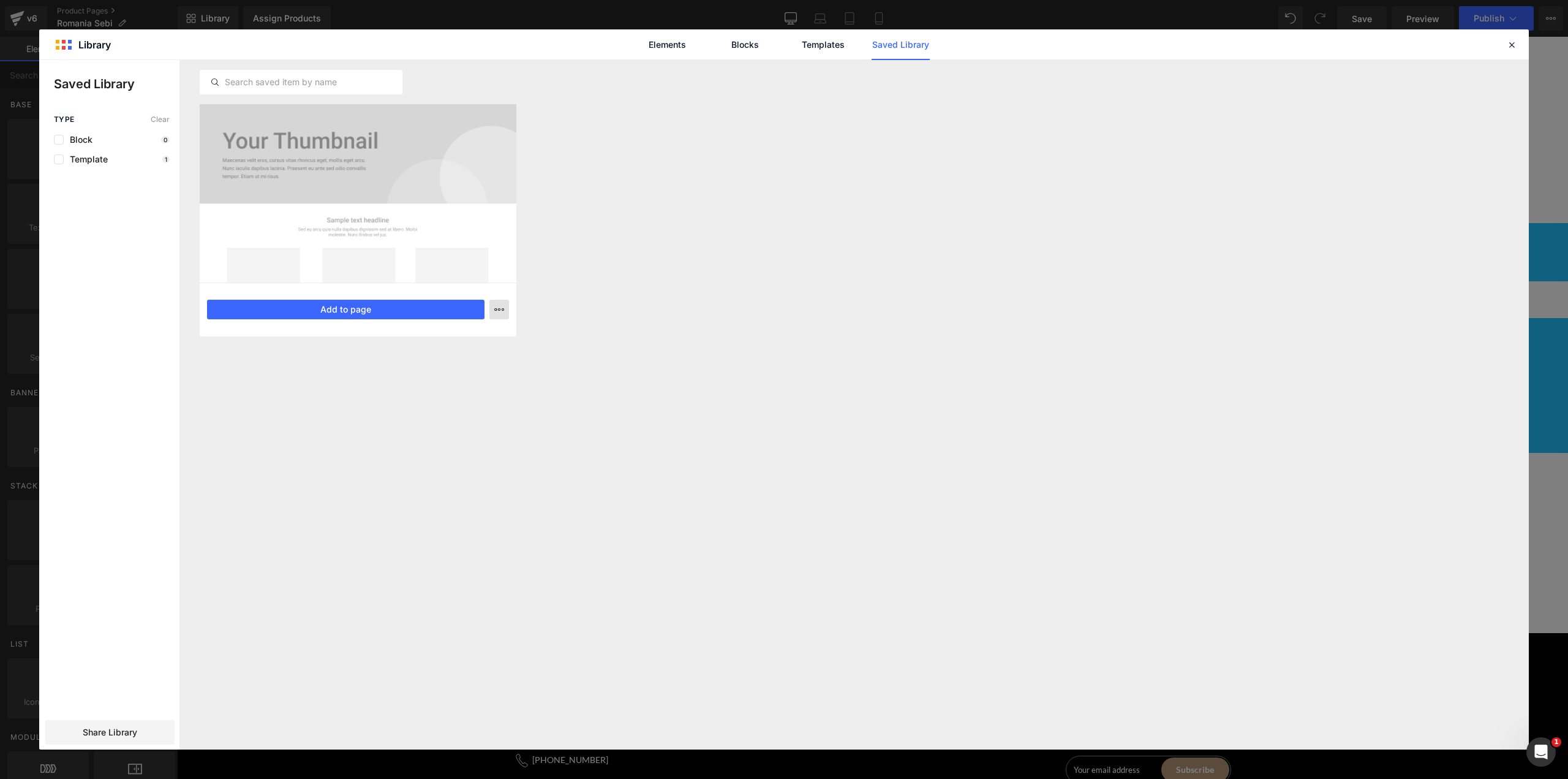
click at [0, 0] on icon "button" at bounding box center [0, 0] width 0 height 0
click at [0, 0] on div "Delete" at bounding box center [0, 0] width 0 height 0
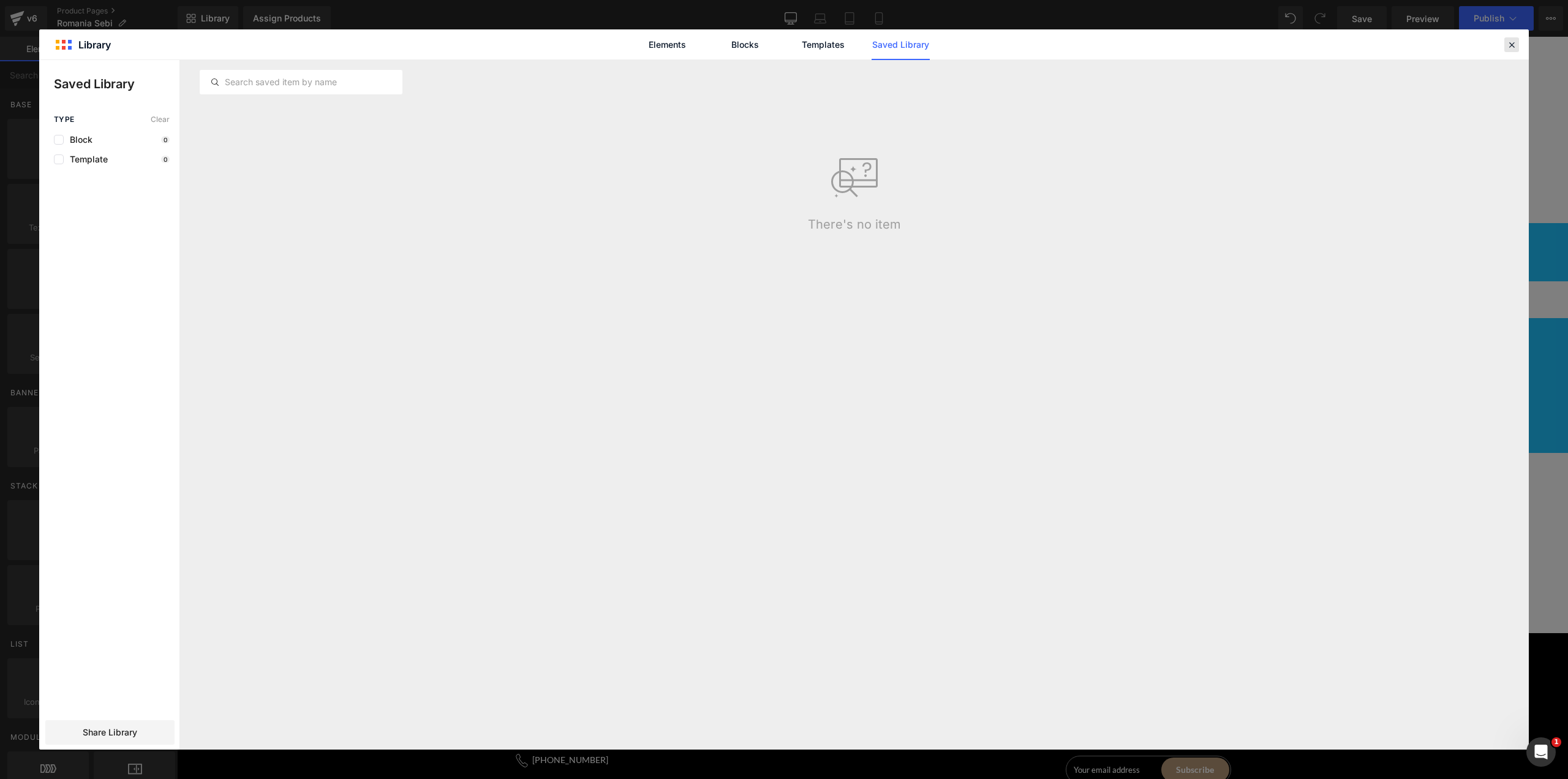
click at [1510, 45] on icon at bounding box center [1512, 45] width 11 height 11
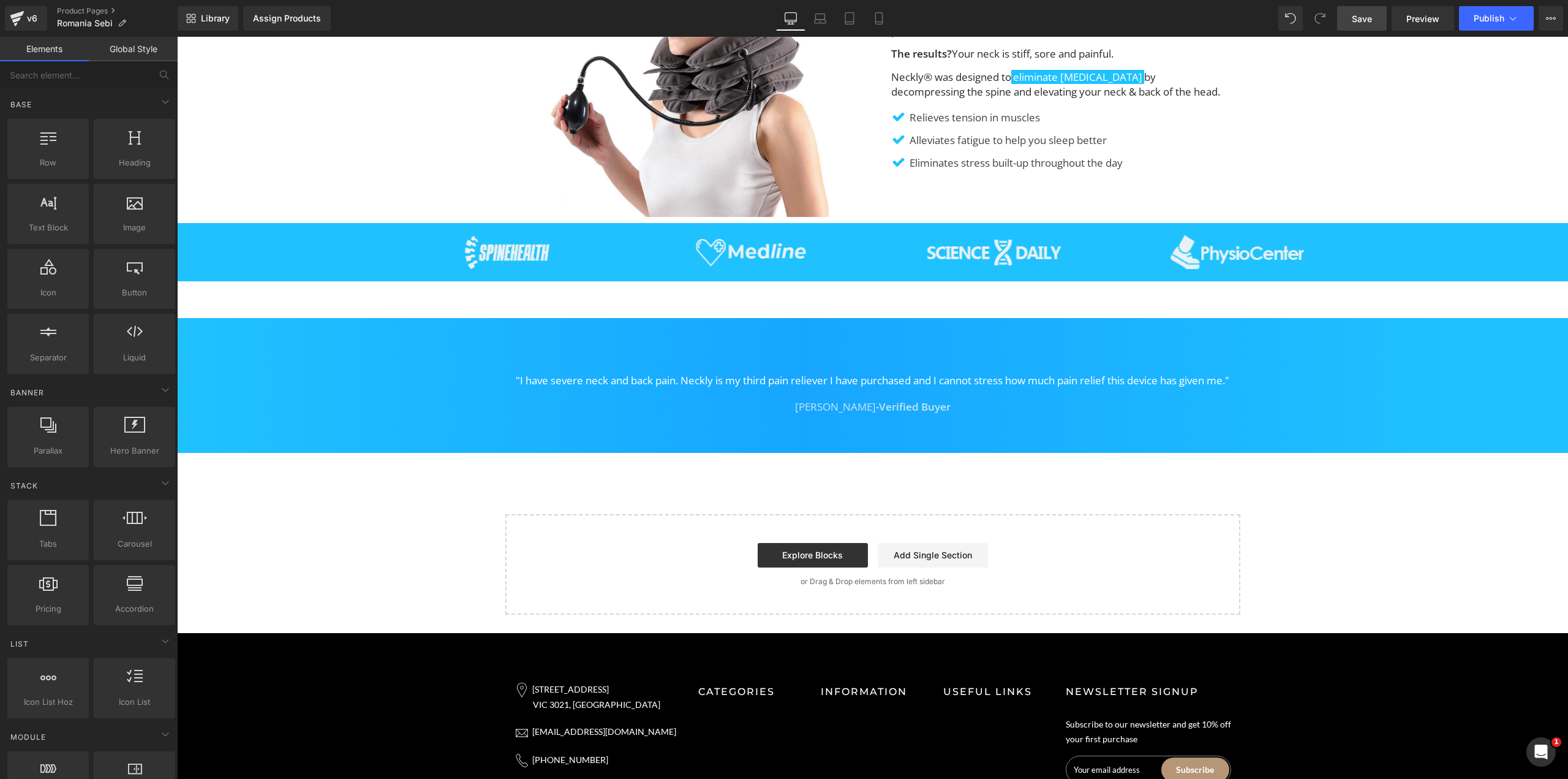
click at [1380, 16] on link "Save" at bounding box center [1363, 18] width 50 height 24
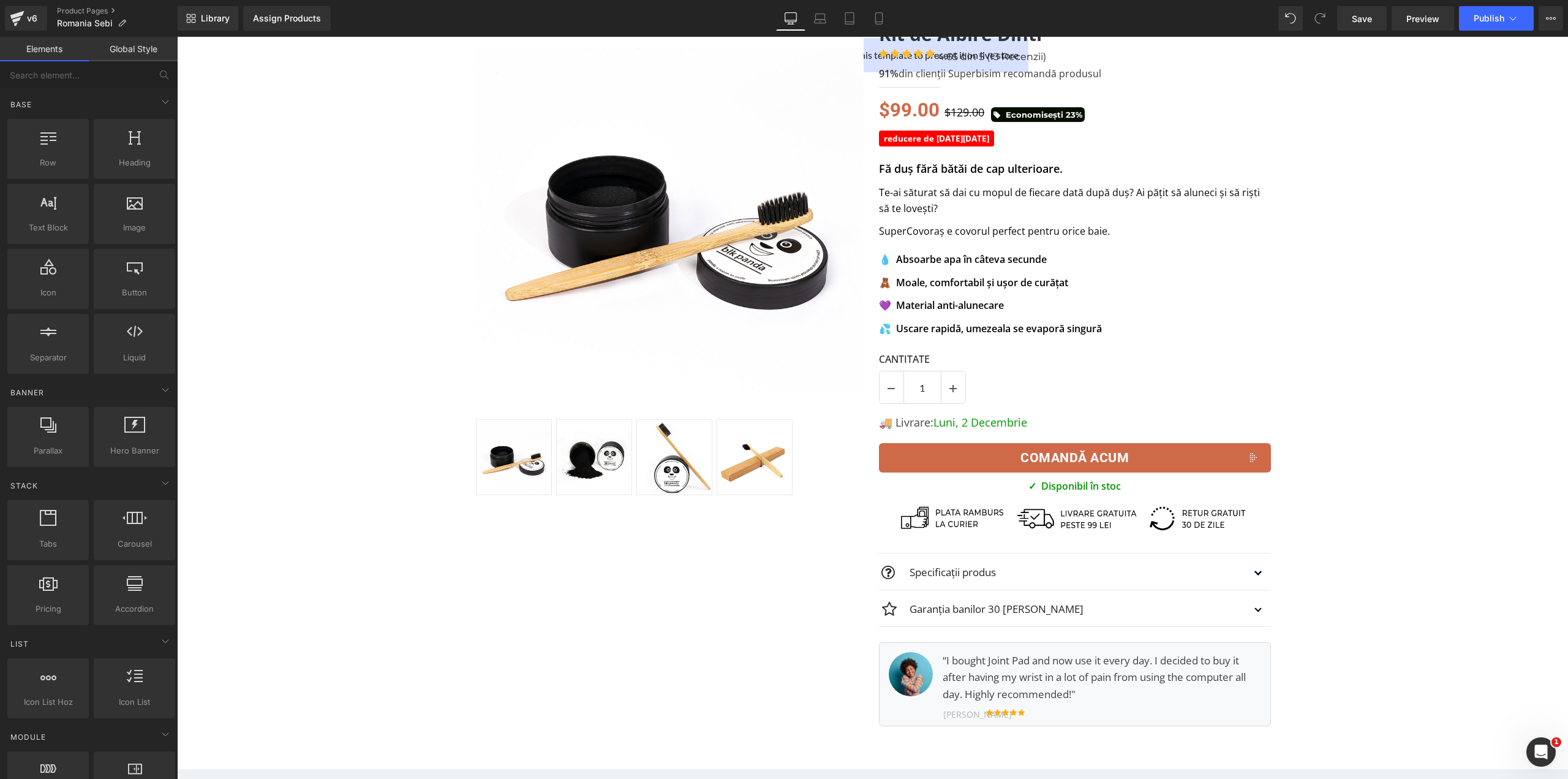
scroll to position [0, 0]
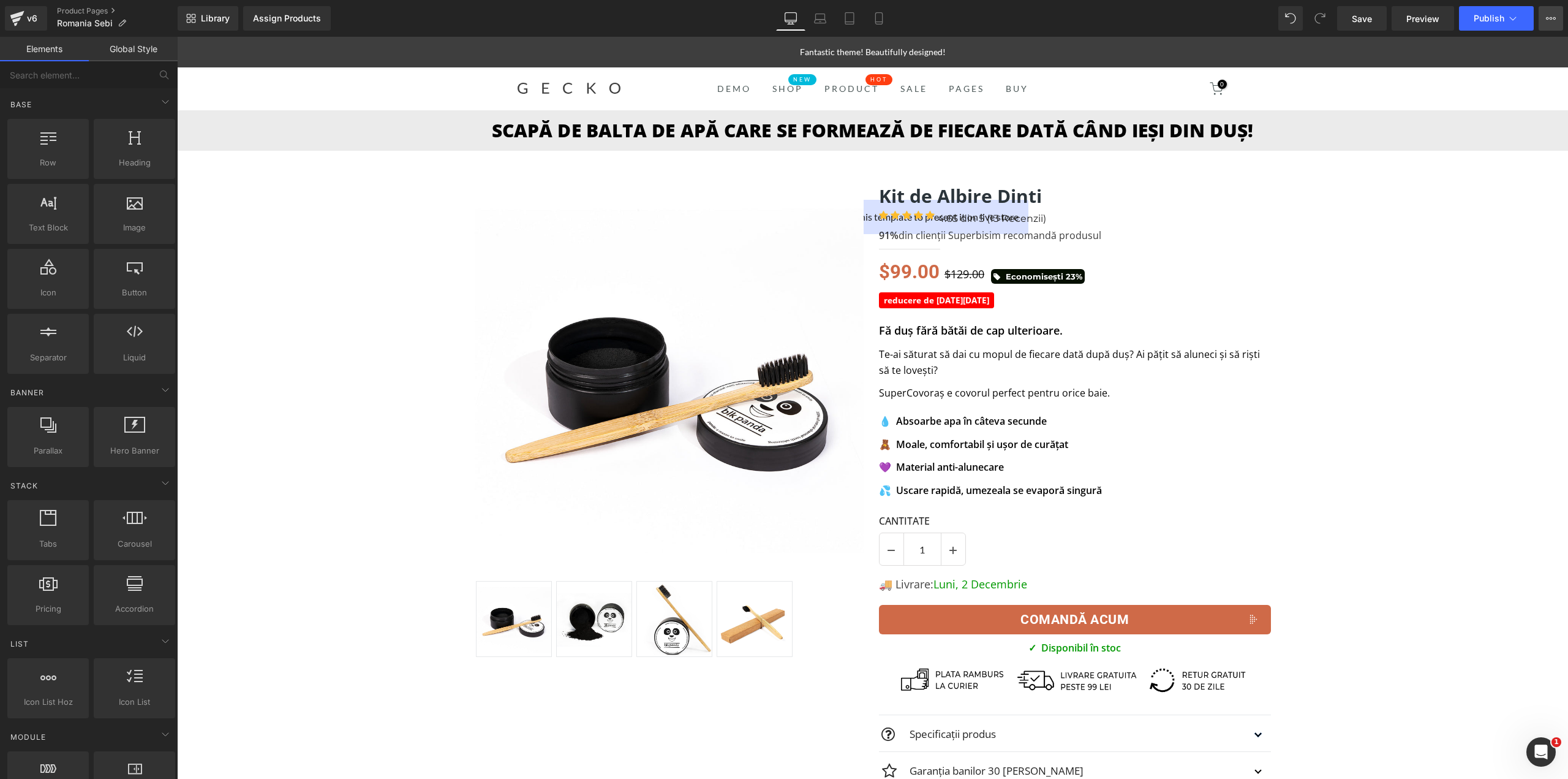
click at [1555, 20] on icon at bounding box center [1555, 18] width 3 height 2
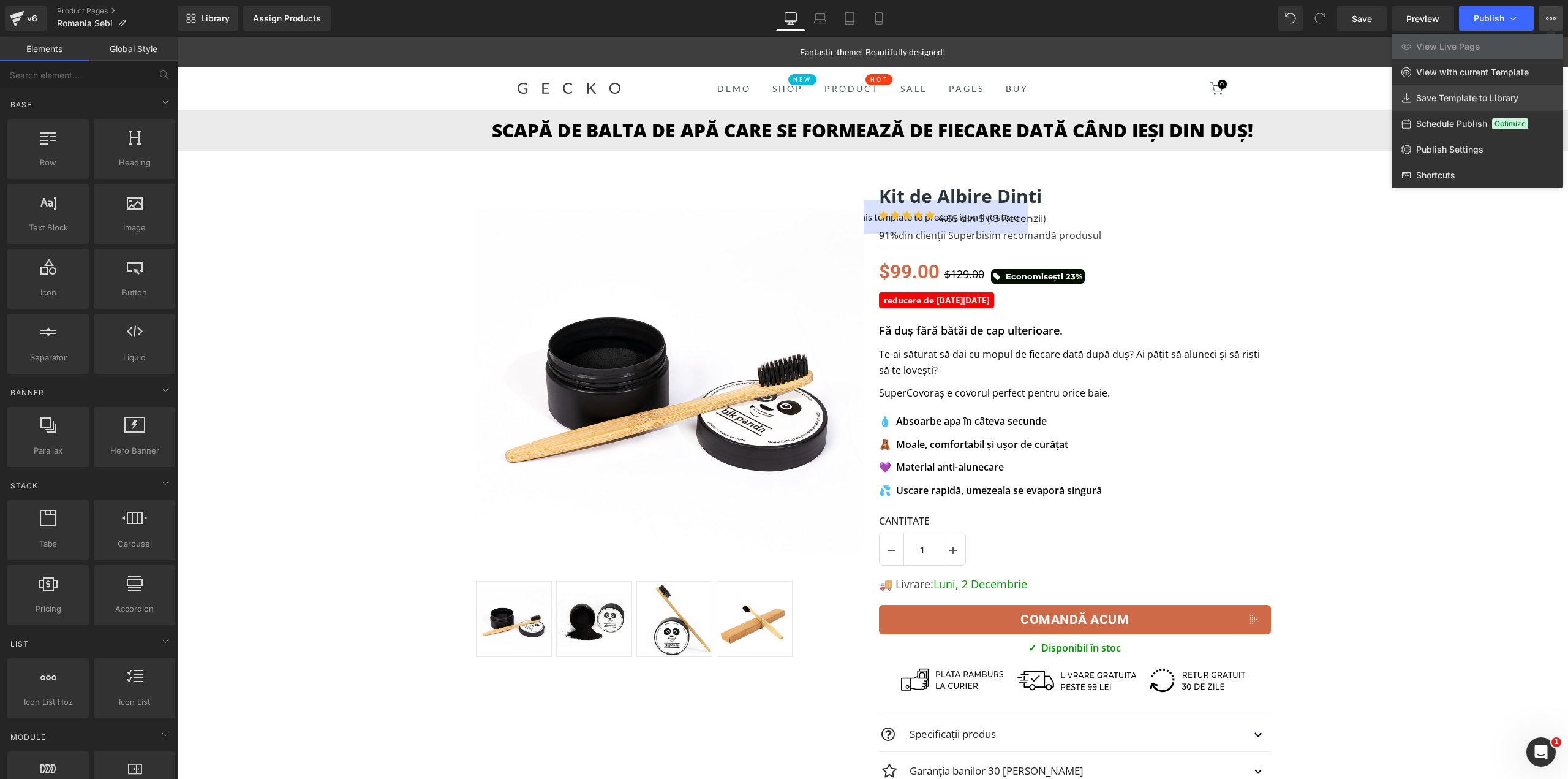
click at [1451, 101] on span "Save Template to Library" at bounding box center [1467, 98] width 102 height 11
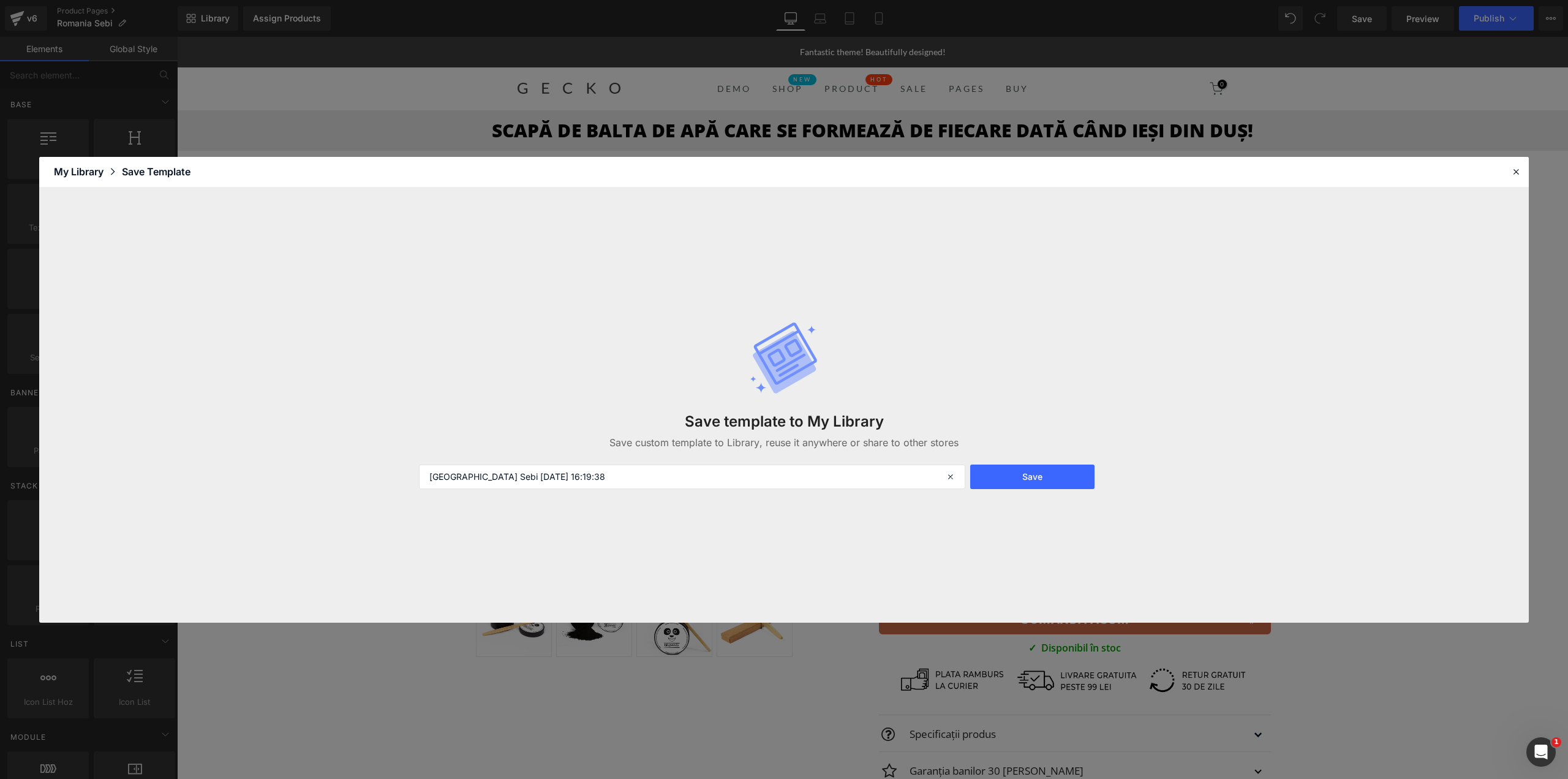
click at [645, 494] on div "Save template to My Library Save custom template to Library, reuse it anywhere …" at bounding box center [784, 405] width 745 height 217
click at [643, 481] on input "Romania Sebi 2025-08-19 16:19:38" at bounding box center [691, 476] width 546 height 24
type input "Template #2 - RO LP"
click at [1068, 466] on button "Save" at bounding box center [1032, 476] width 124 height 24
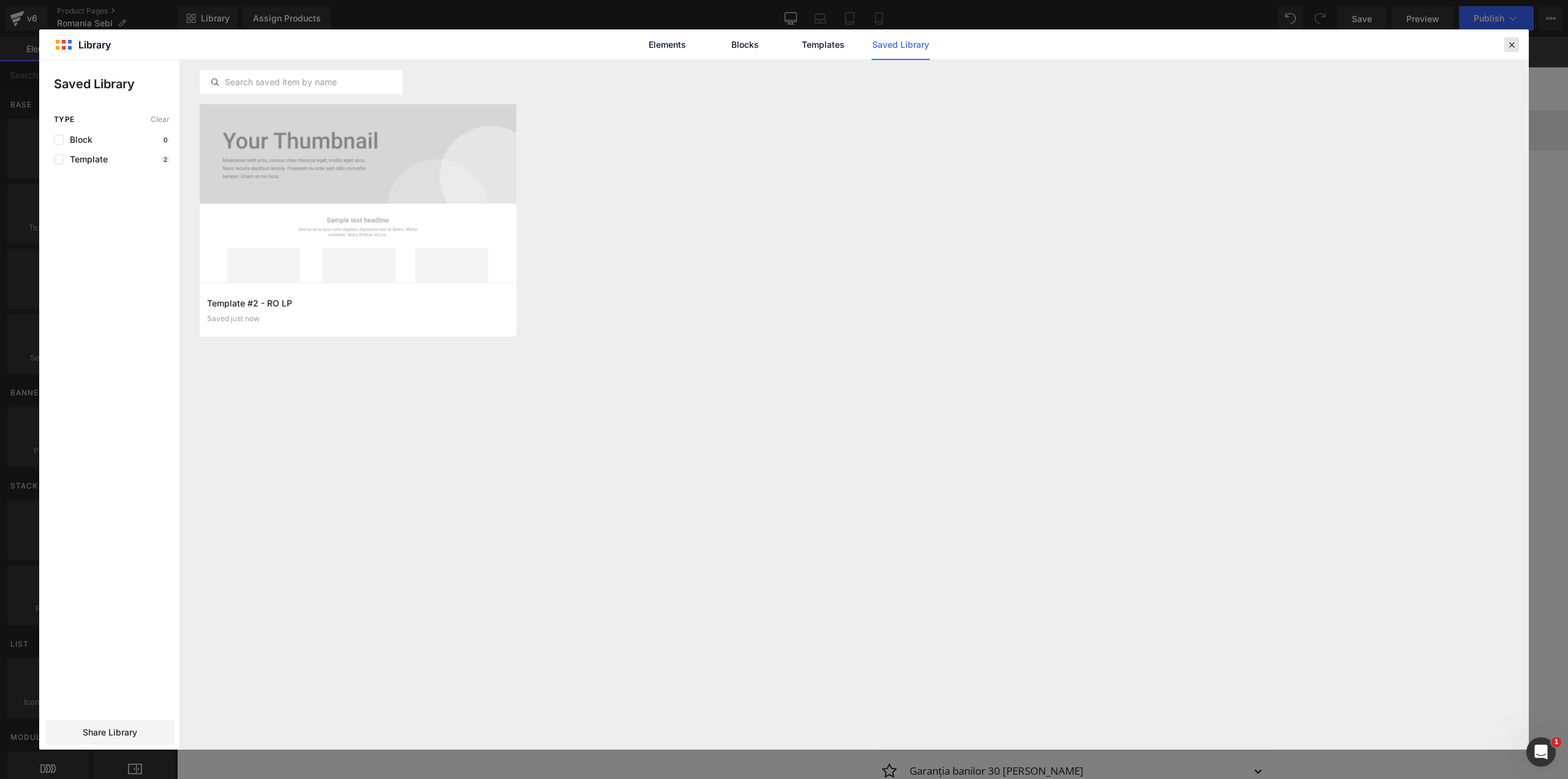
click at [1513, 46] on icon at bounding box center [1512, 45] width 11 height 11
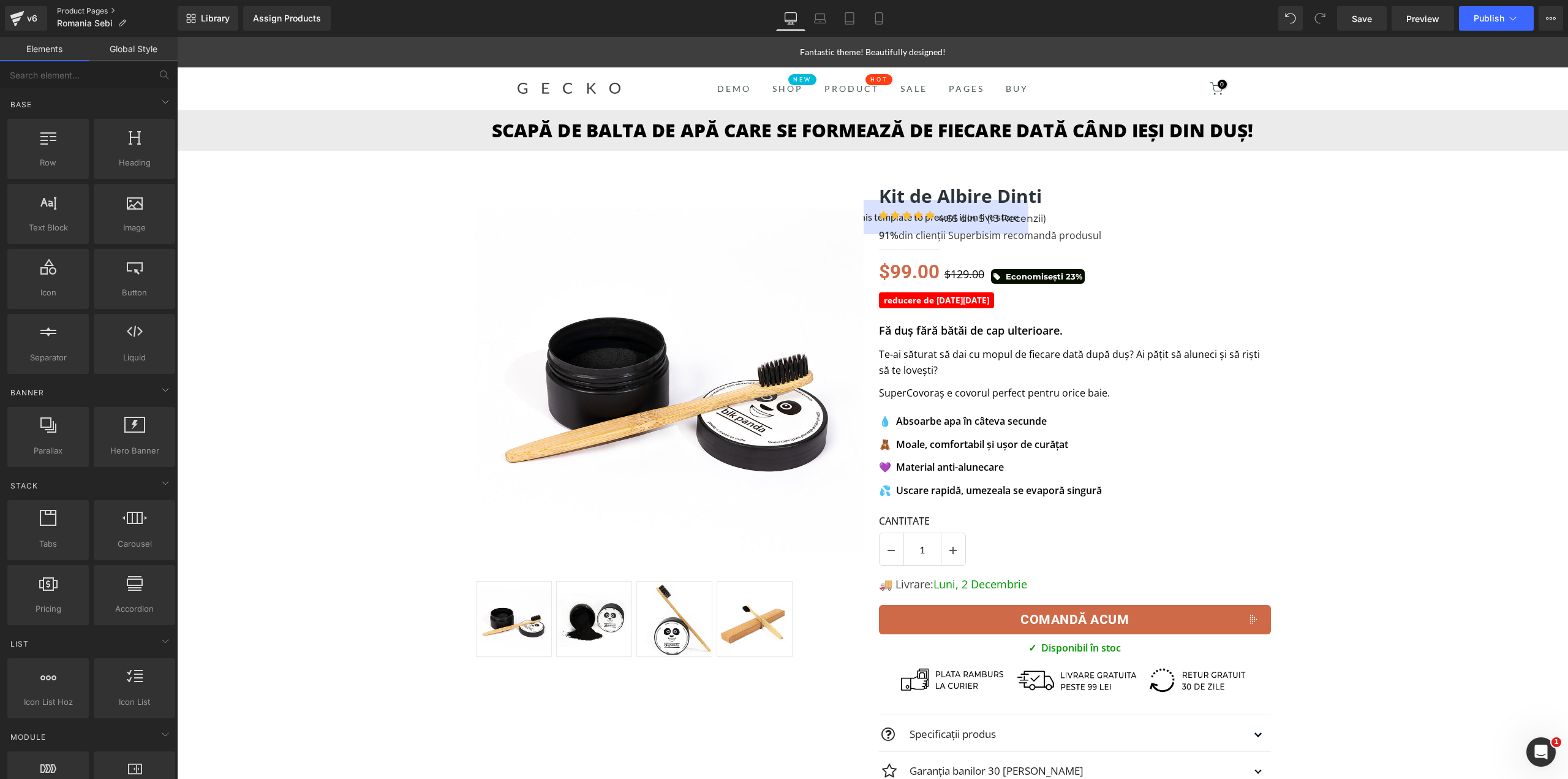
click at [84, 8] on link "Product Pages" at bounding box center [117, 11] width 120 height 10
